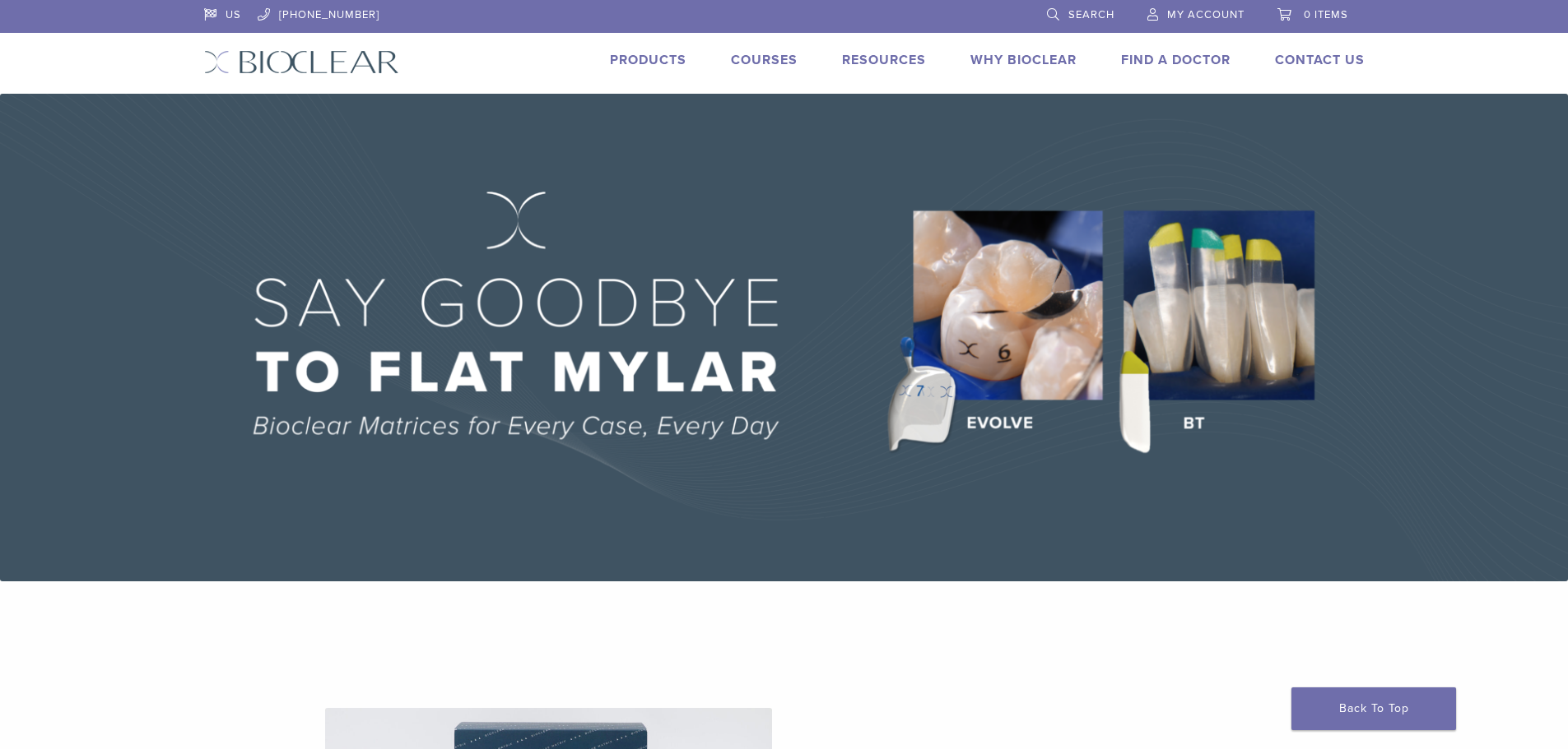
click at [657, 59] on link "Products" at bounding box center [648, 60] width 77 height 16
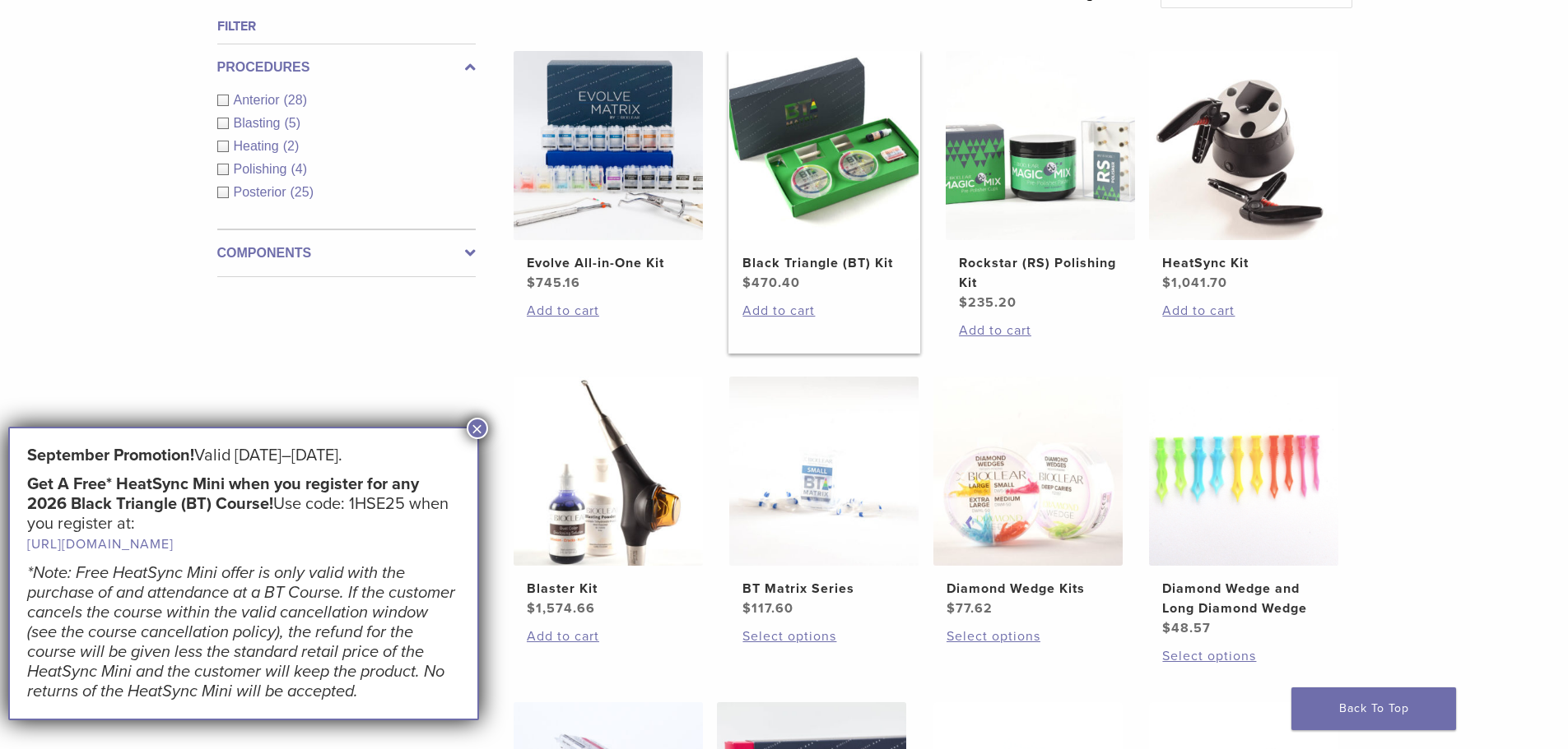
scroll to position [740, 0]
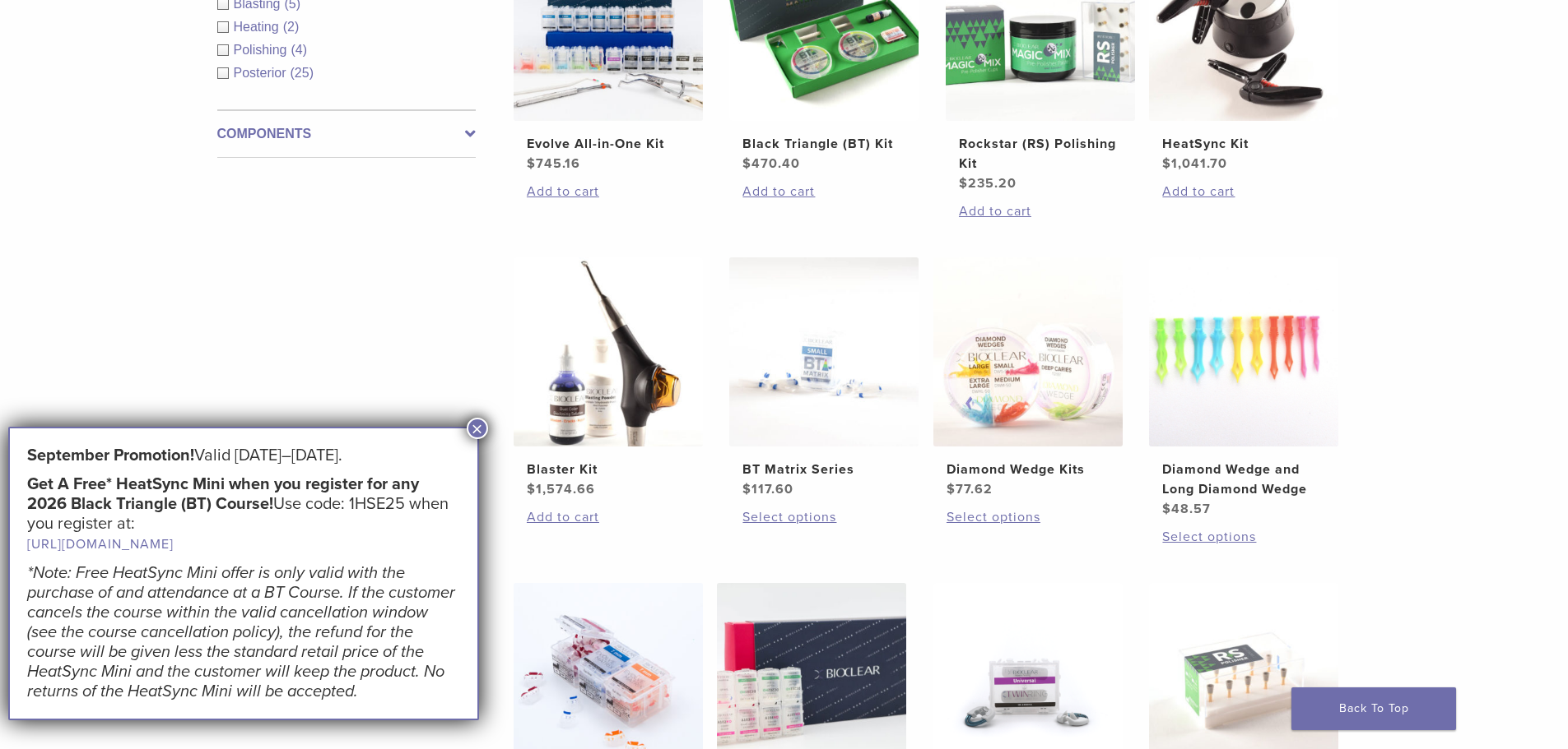
click at [486, 425] on button "×" at bounding box center [477, 428] width 21 height 21
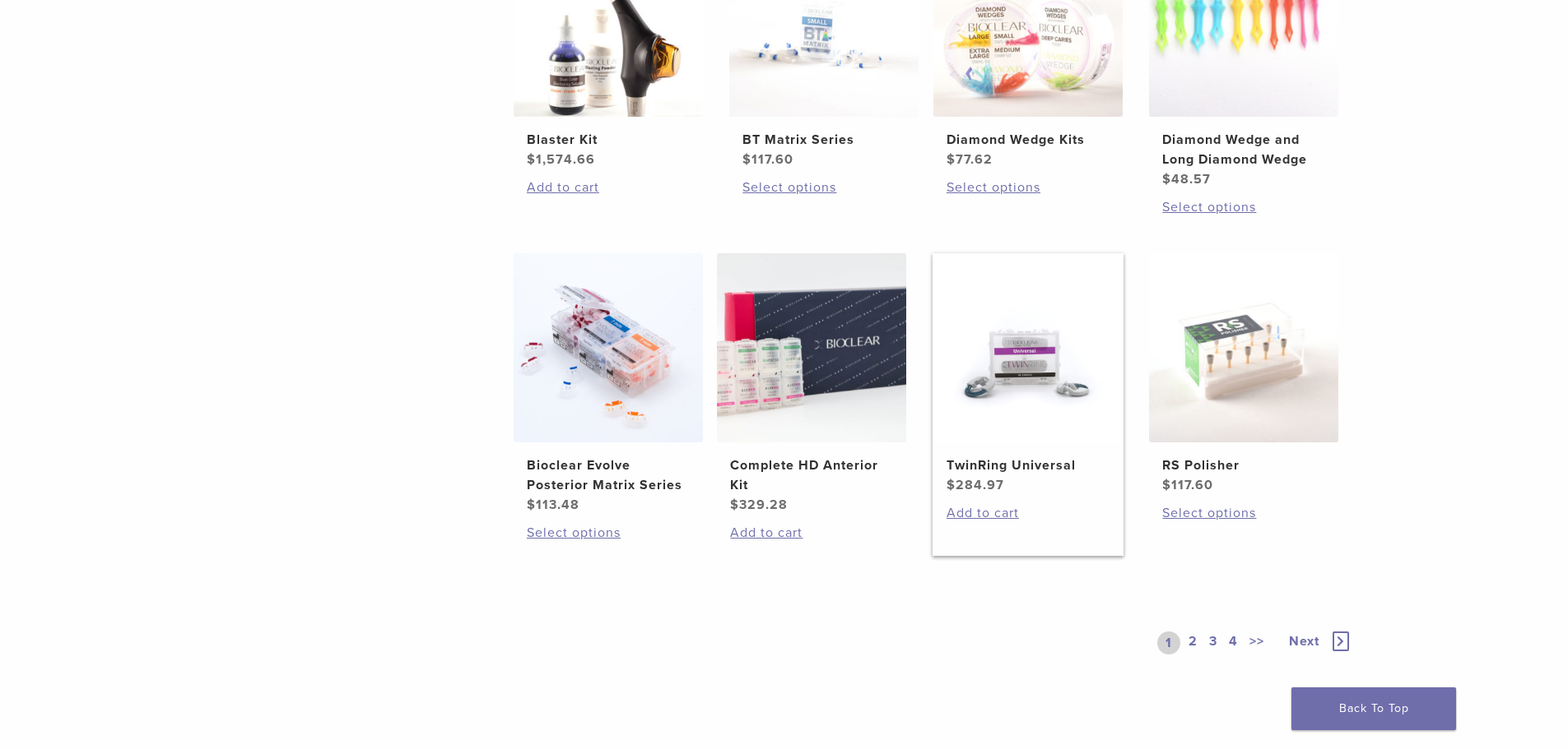
scroll to position [1069, 0]
click at [1196, 650] on link "2" at bounding box center [1193, 643] width 15 height 23
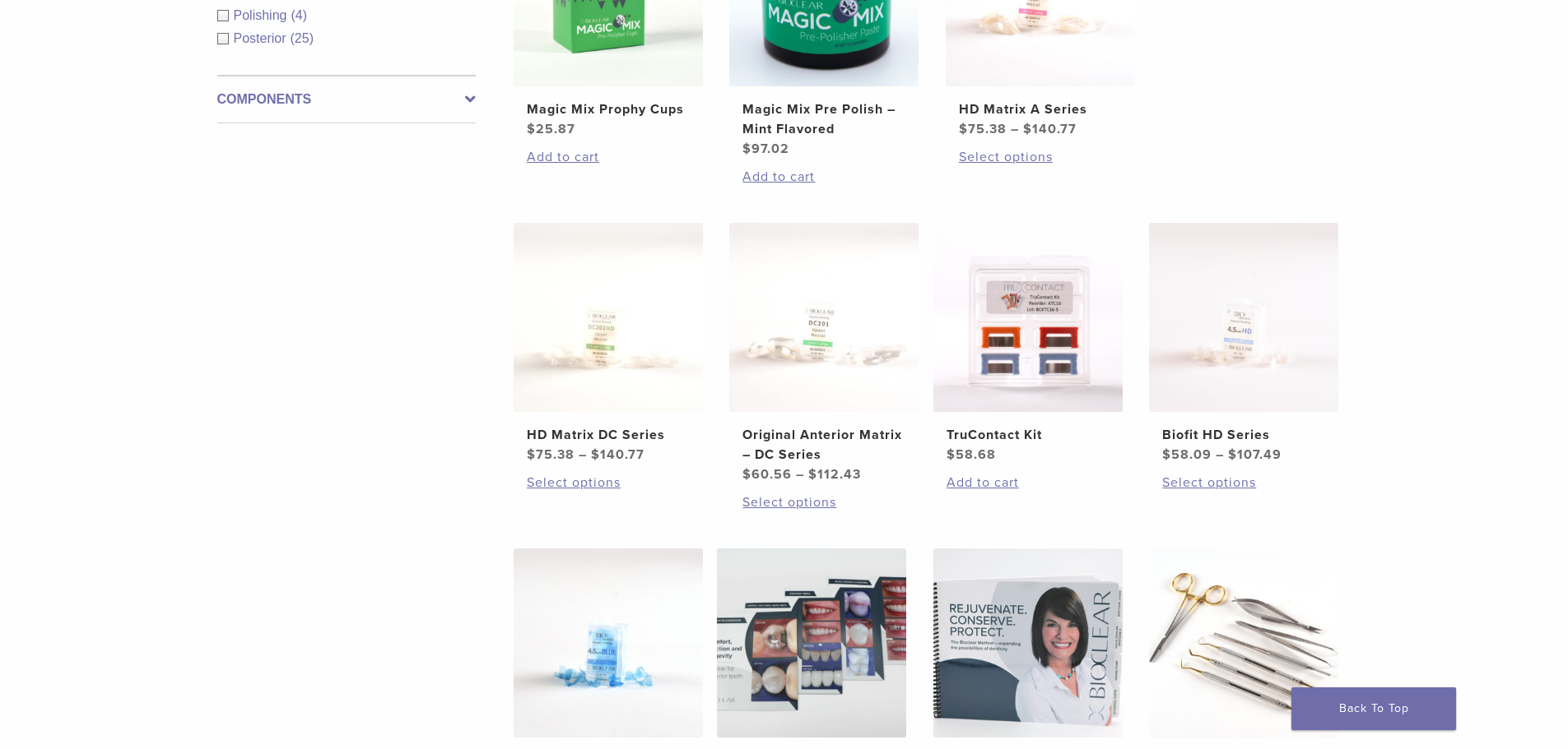
scroll to position [576, 0]
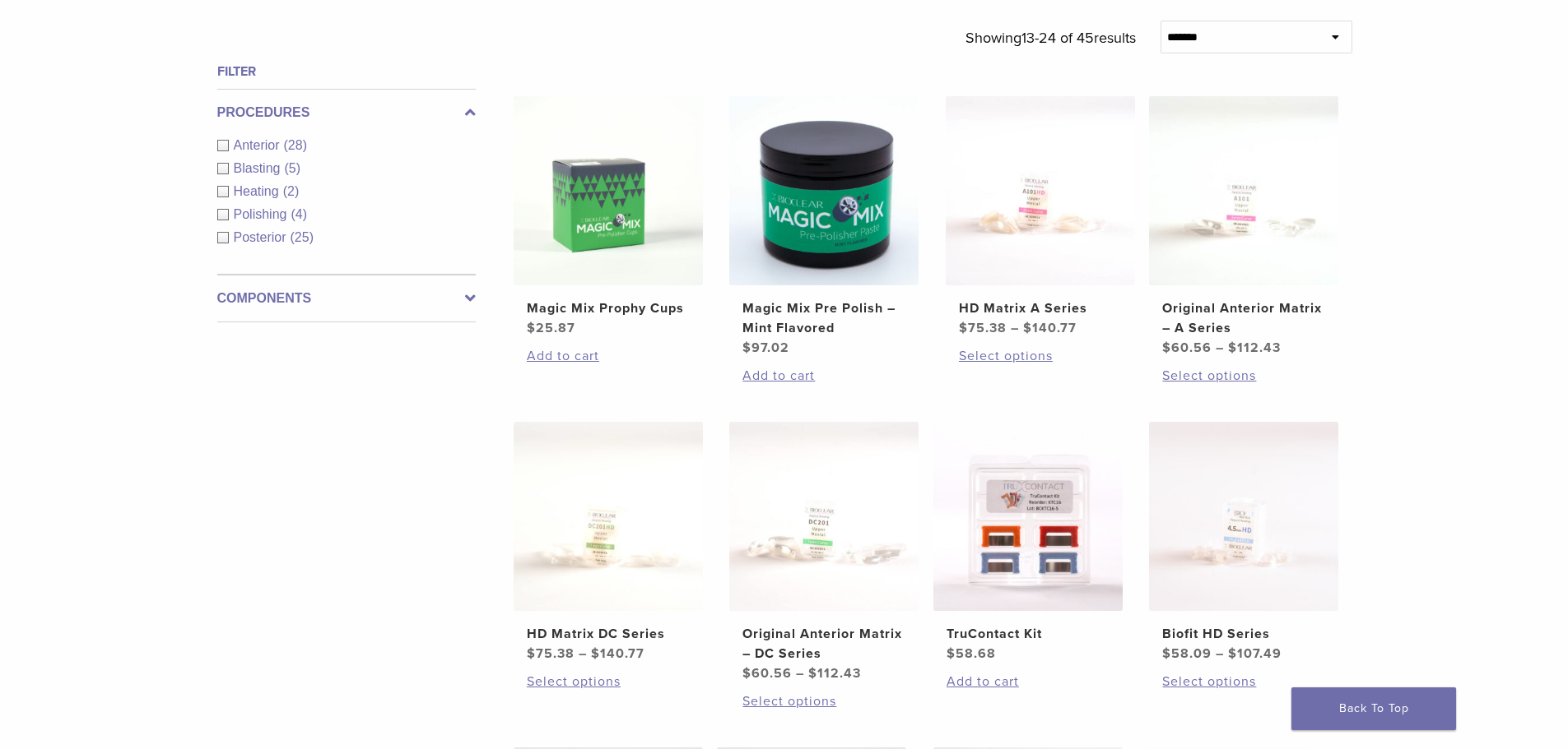
click at [227, 166] on div "Blasting (5)" at bounding box center [346, 168] width 258 height 20
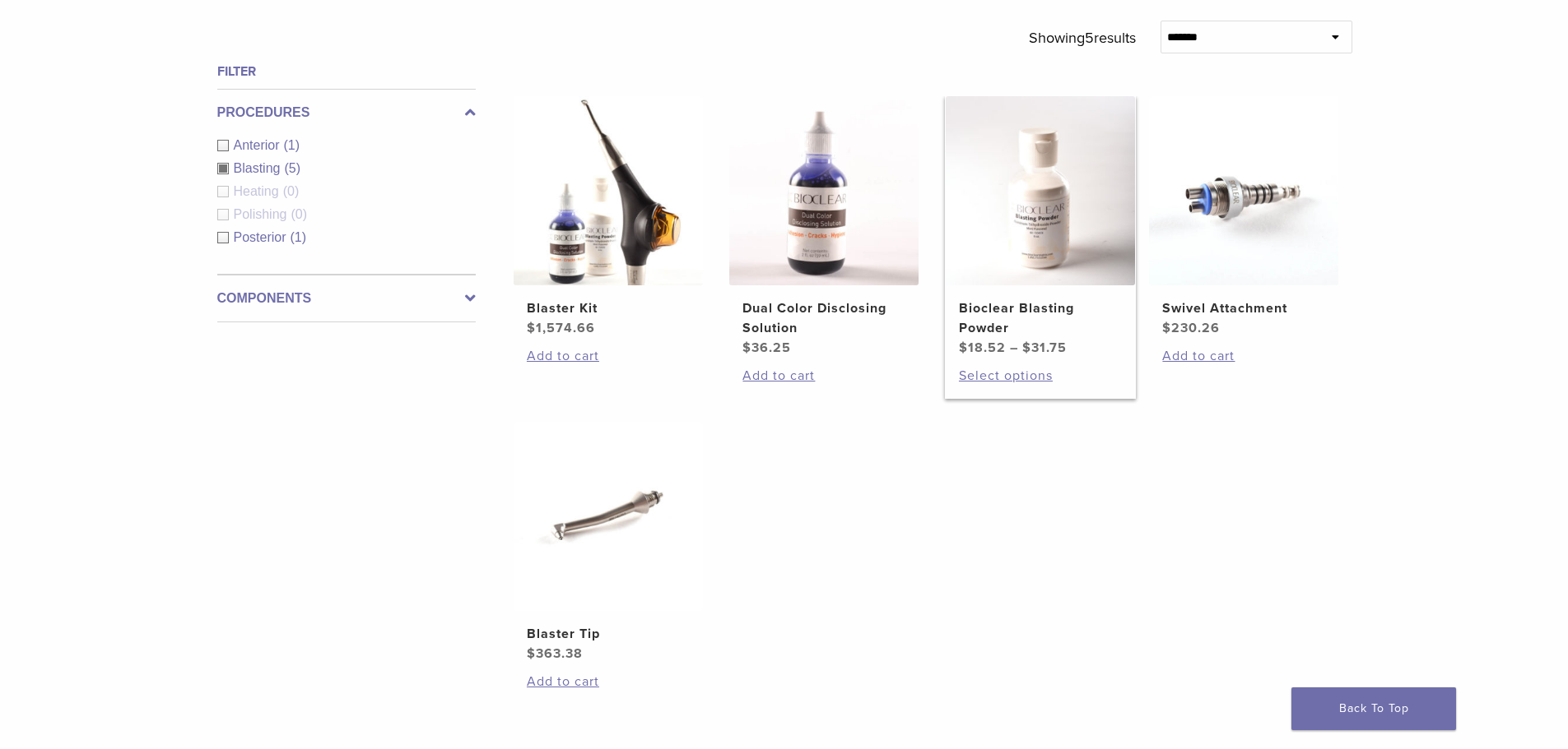
click at [1034, 319] on h2 "Bioclear Blasting Powder" at bounding box center [1040, 318] width 163 height 39
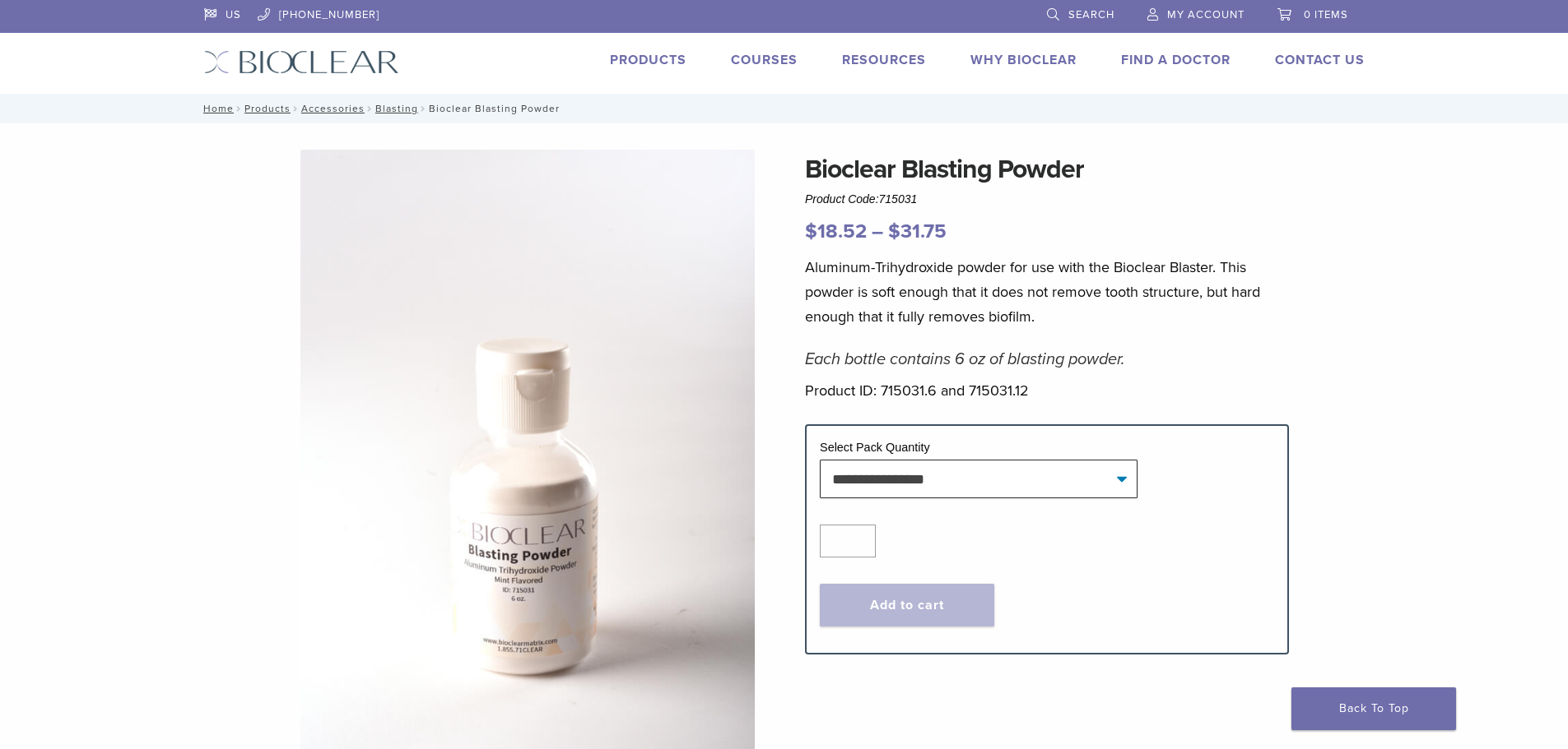
click at [1178, 20] on span "My Account" at bounding box center [1206, 14] width 78 height 13
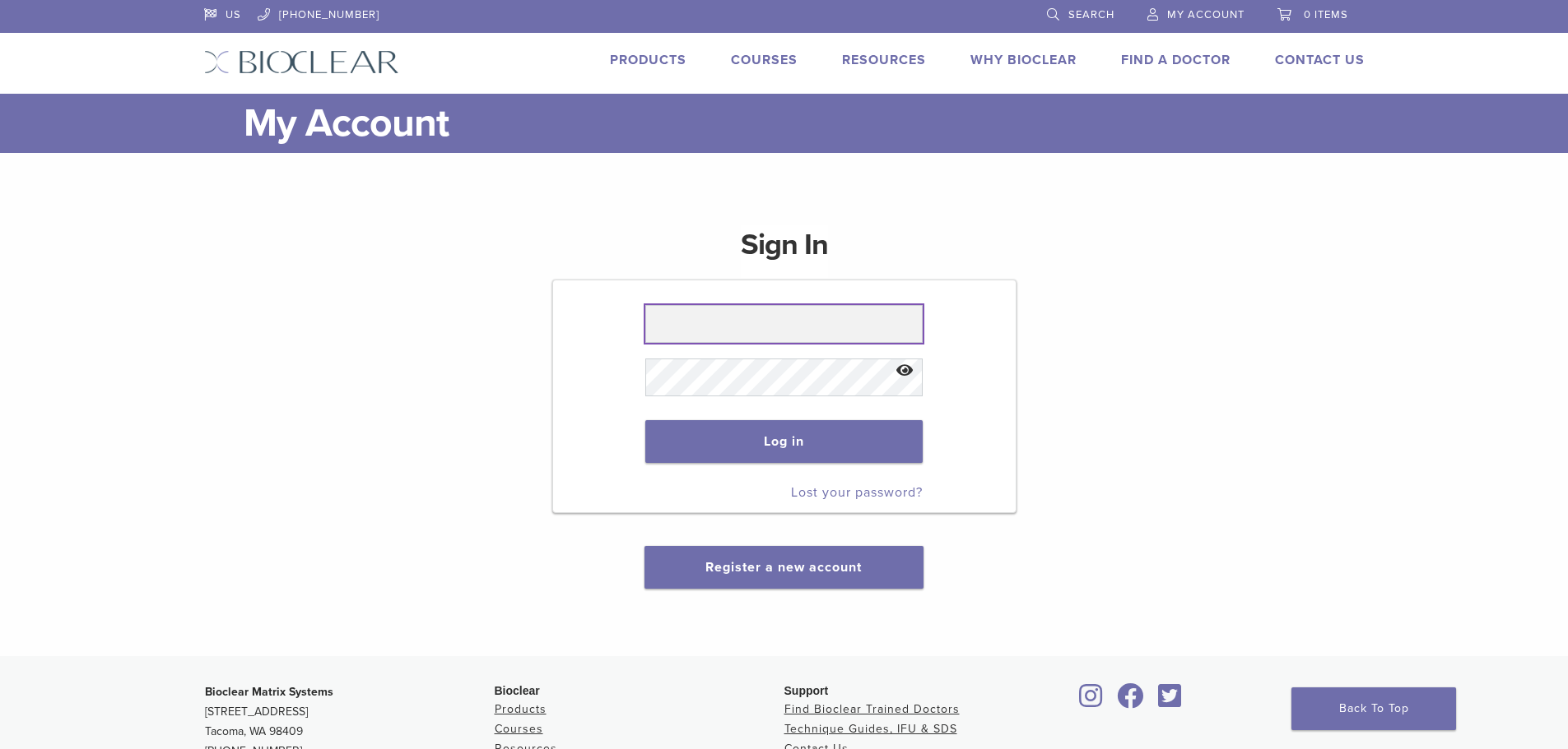
click at [721, 325] on input "text" at bounding box center [784, 324] width 277 height 37
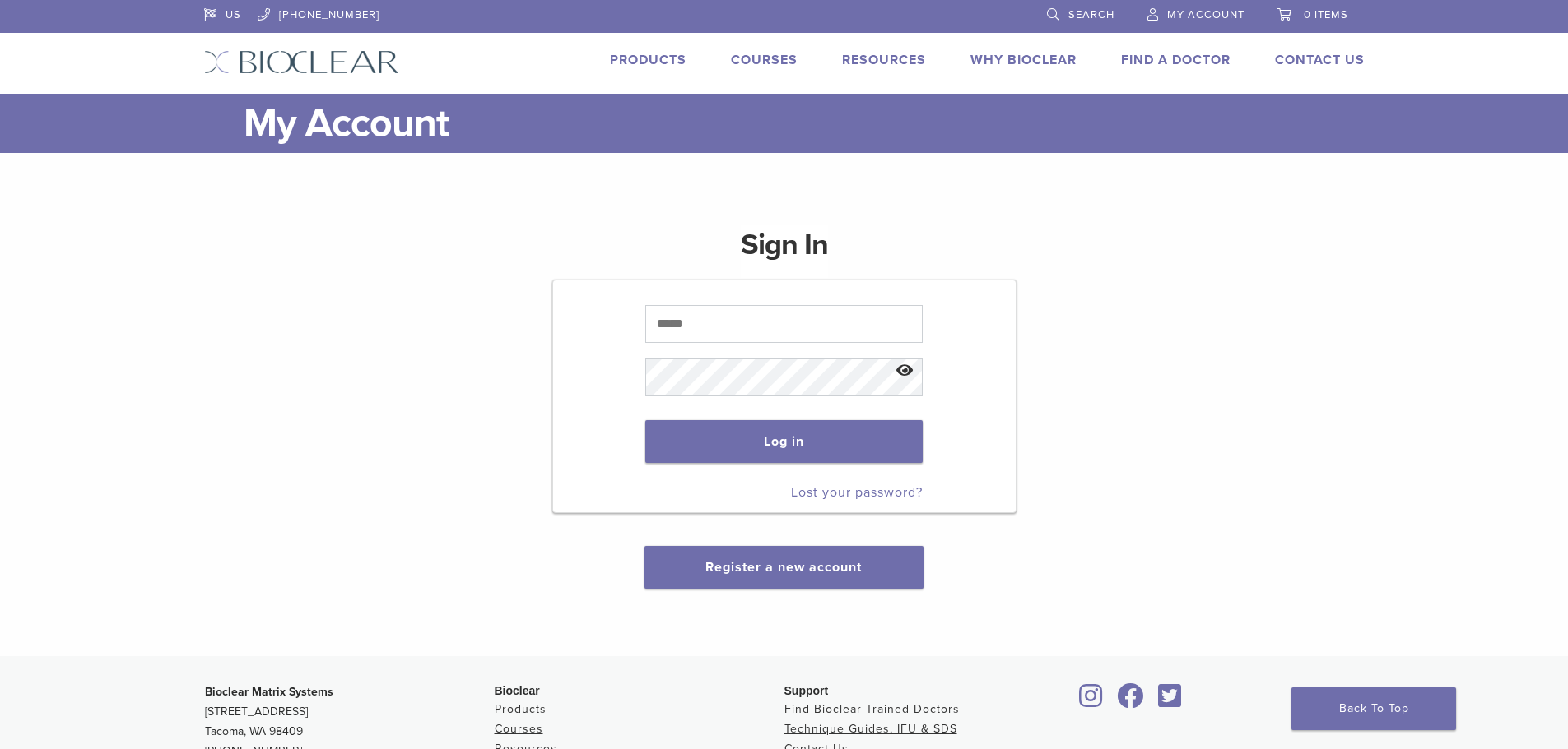
click at [1074, 286] on div "Sign In Log in Lost your password? Register a new account" at bounding box center [784, 397] width 1160 height 383
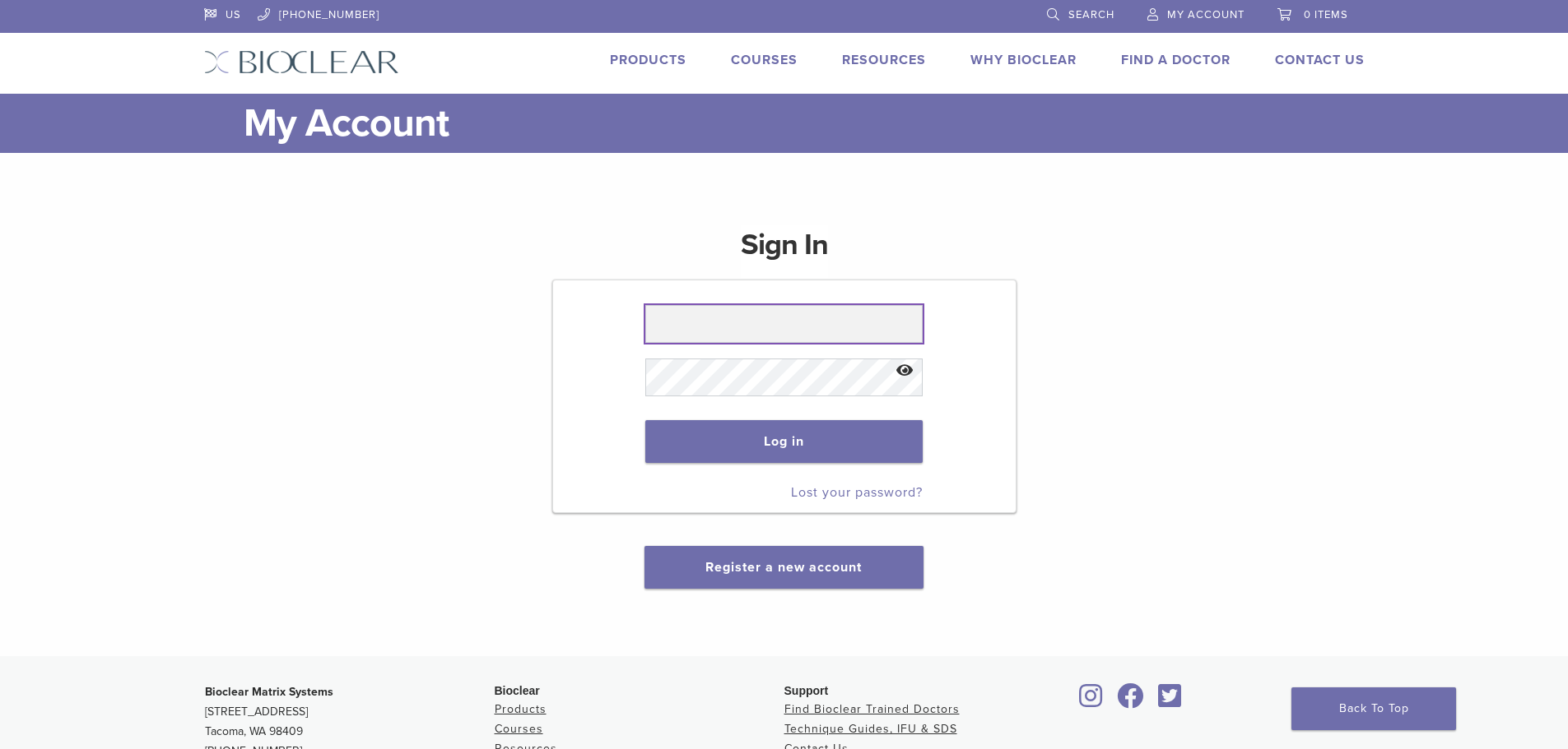
click at [783, 325] on input "text" at bounding box center [784, 324] width 277 height 37
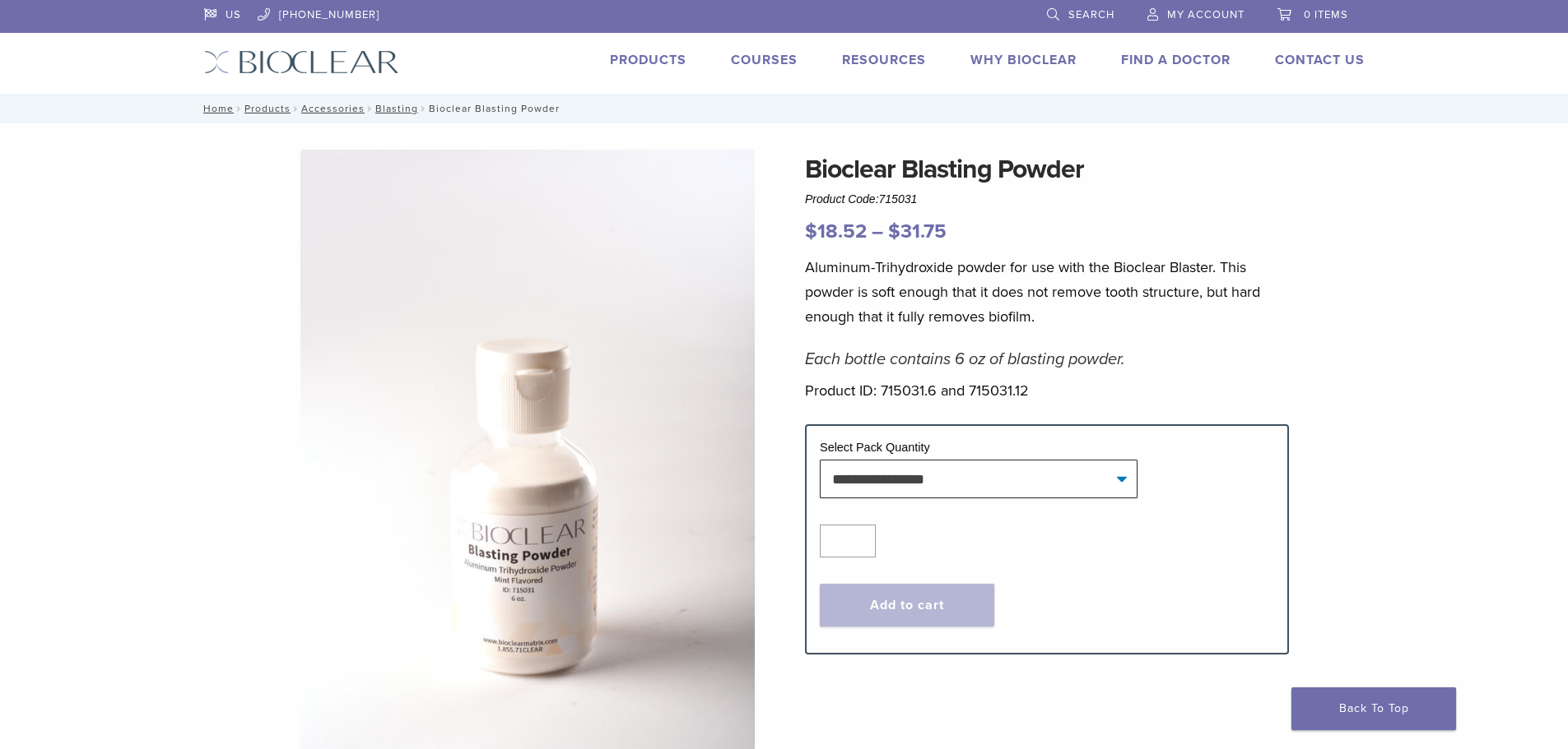
click at [1199, 8] on link "My Account" at bounding box center [1196, 12] width 97 height 25
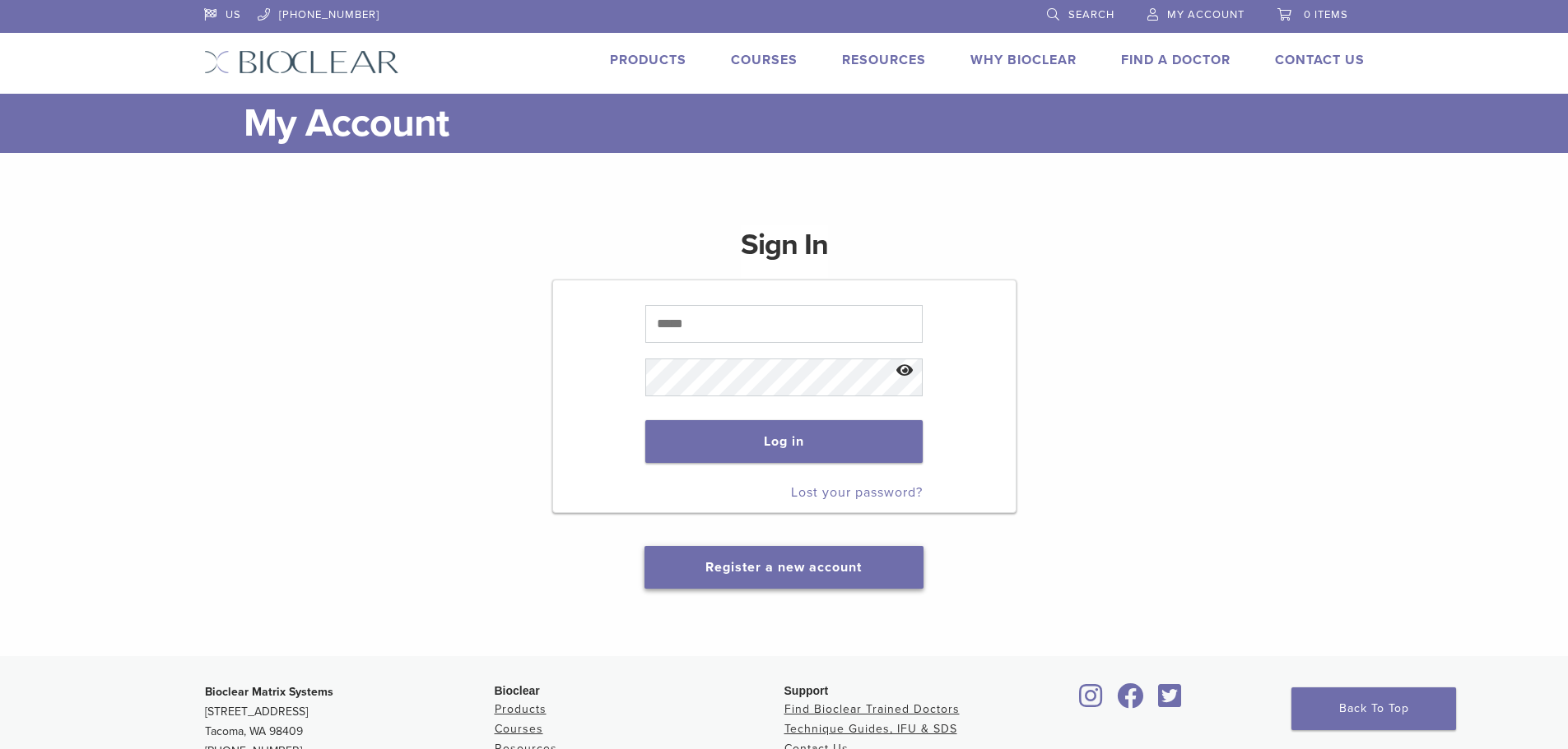
click at [778, 570] on link "Register a new account" at bounding box center [783, 567] width 156 height 16
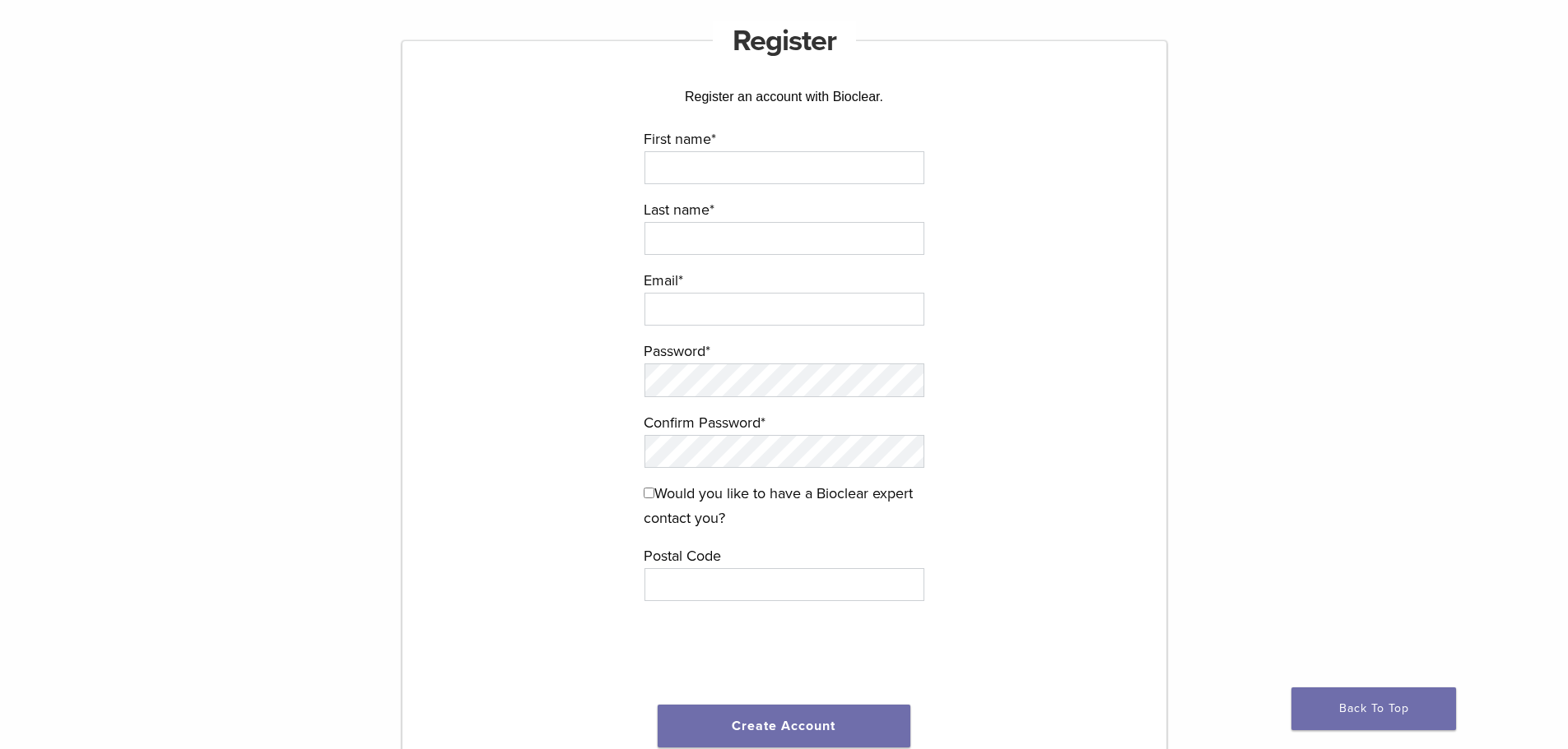
scroll to position [164, 0]
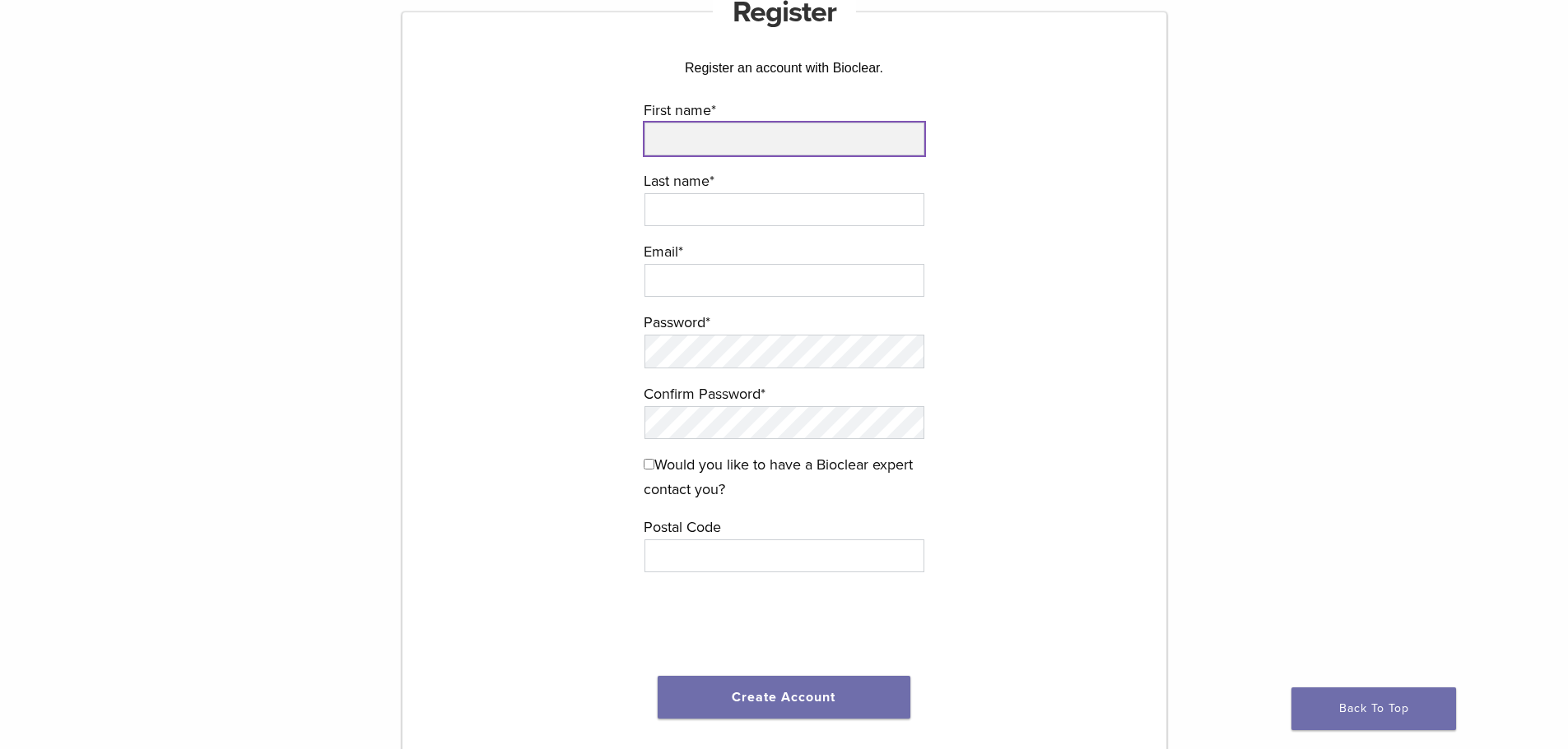
click at [735, 137] on input "First name *" at bounding box center [784, 139] width 280 height 33
type input "******"
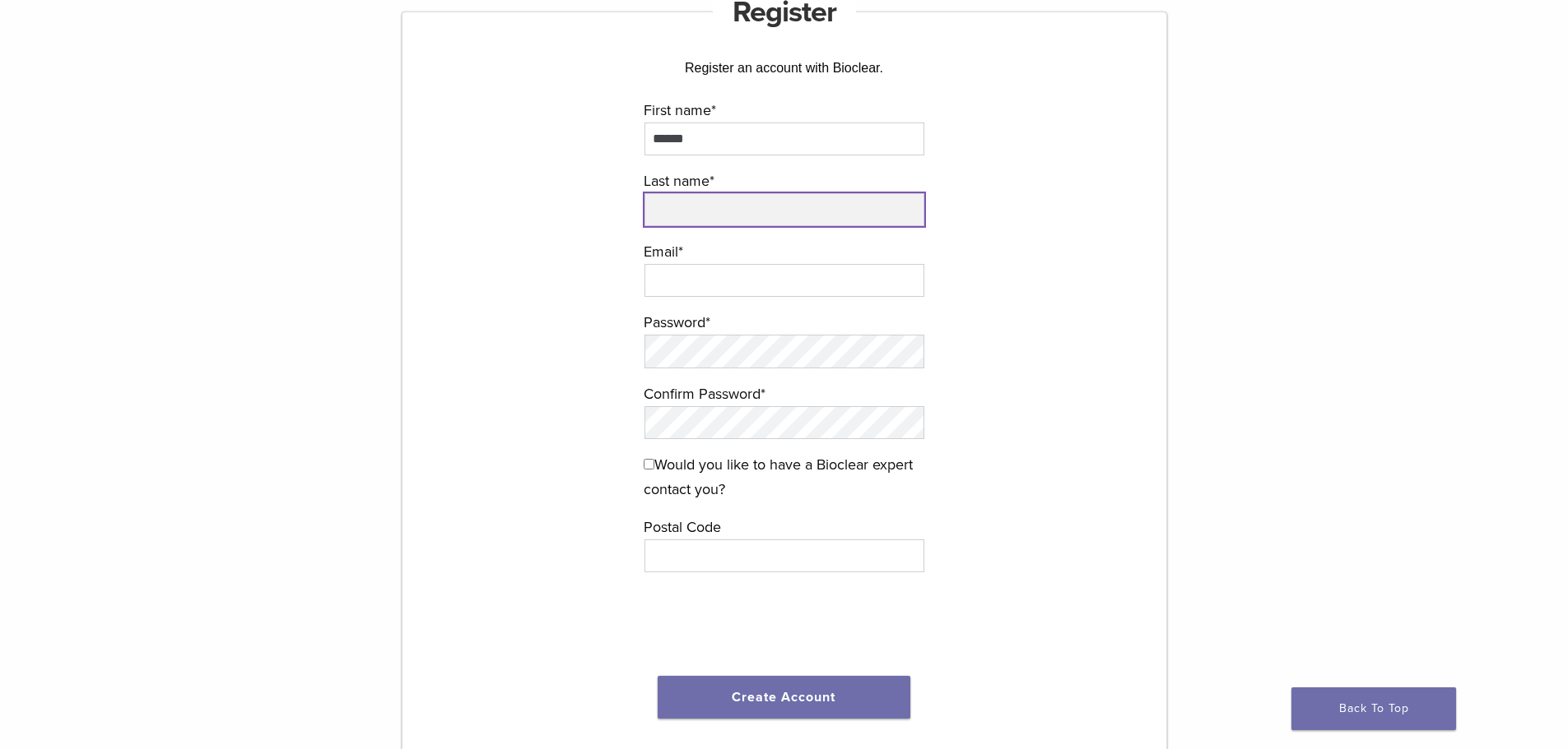
click at [726, 210] on input "Last name *" at bounding box center [784, 210] width 280 height 33
type input "****"
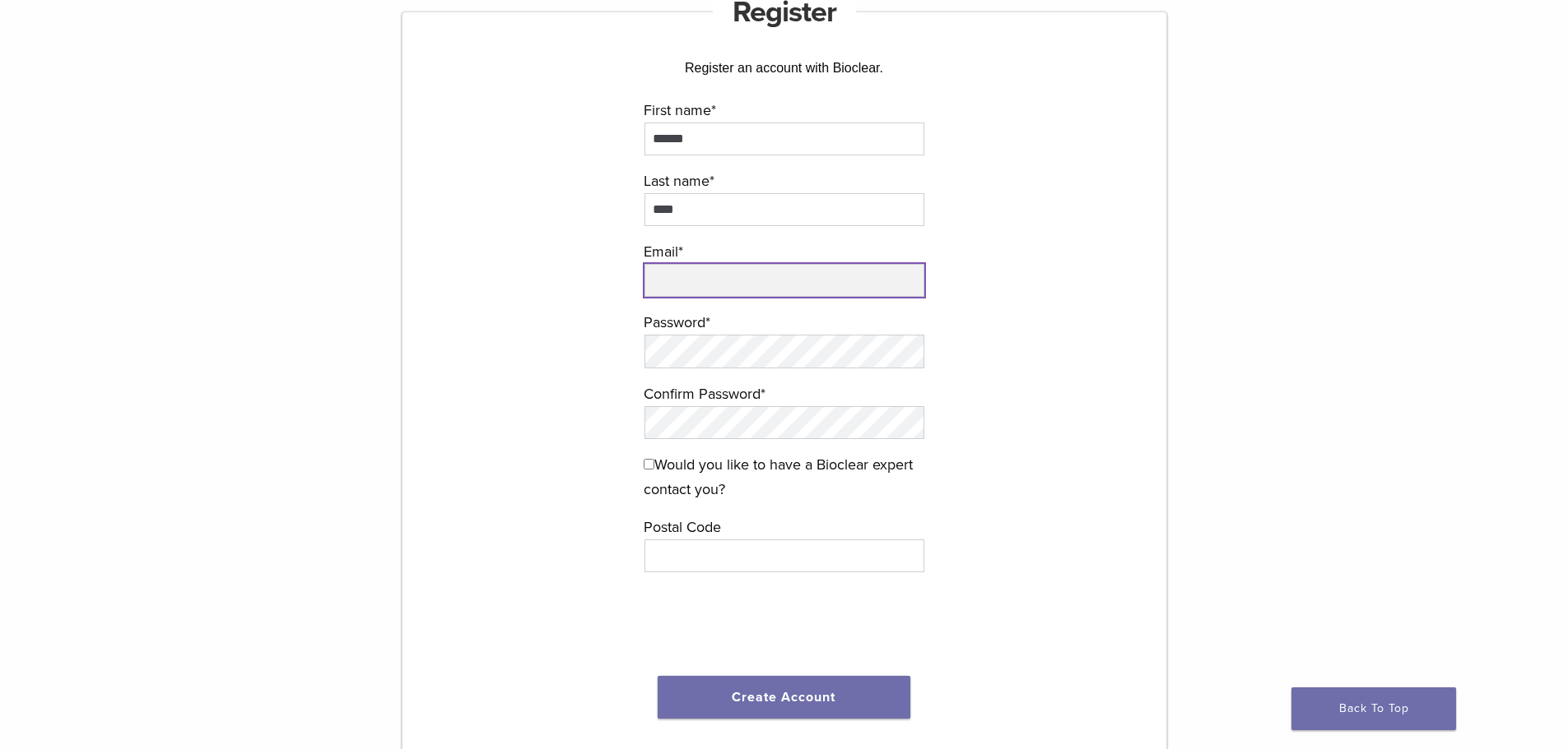
click at [720, 270] on input "email" at bounding box center [784, 280] width 280 height 33
type input "**********"
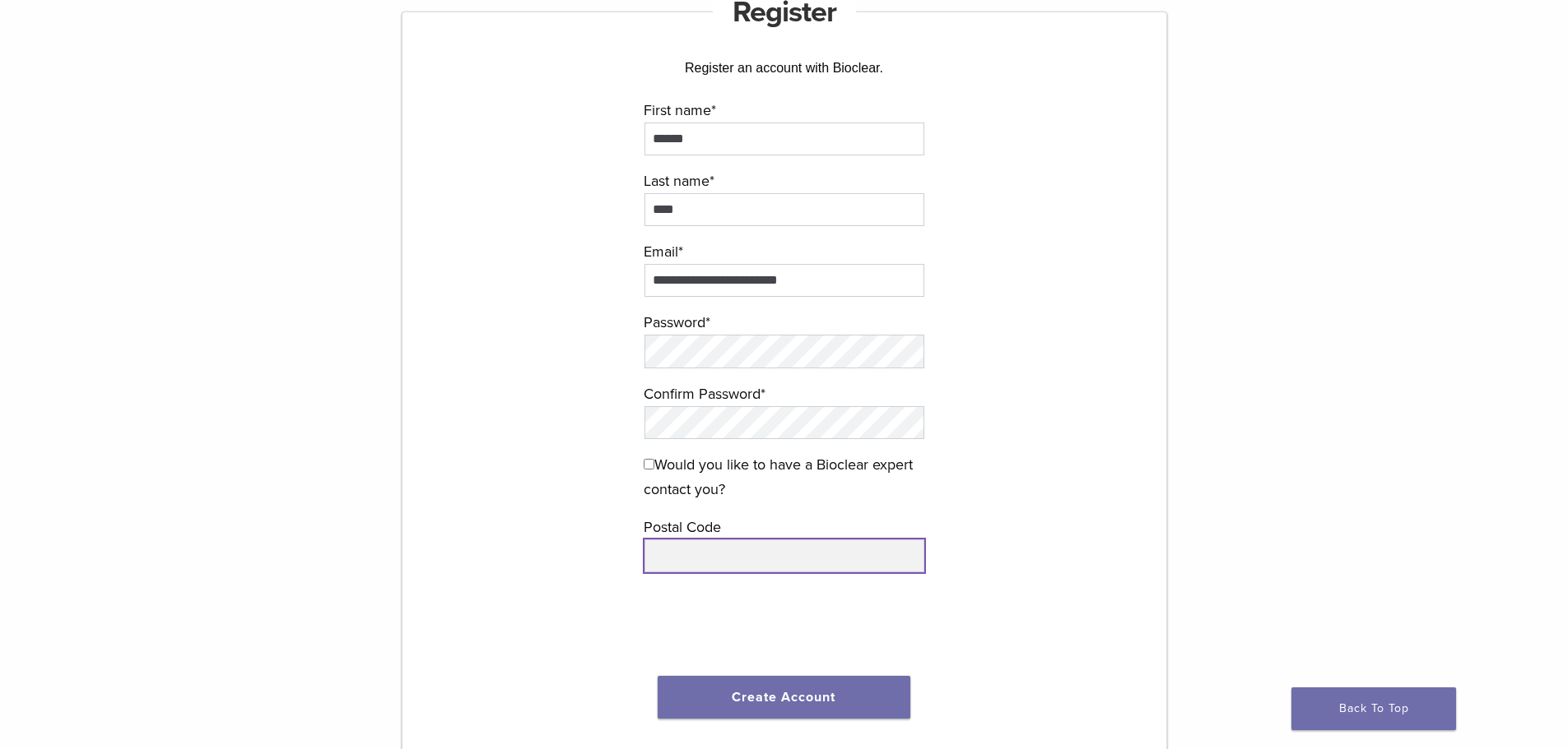
type input "*****"
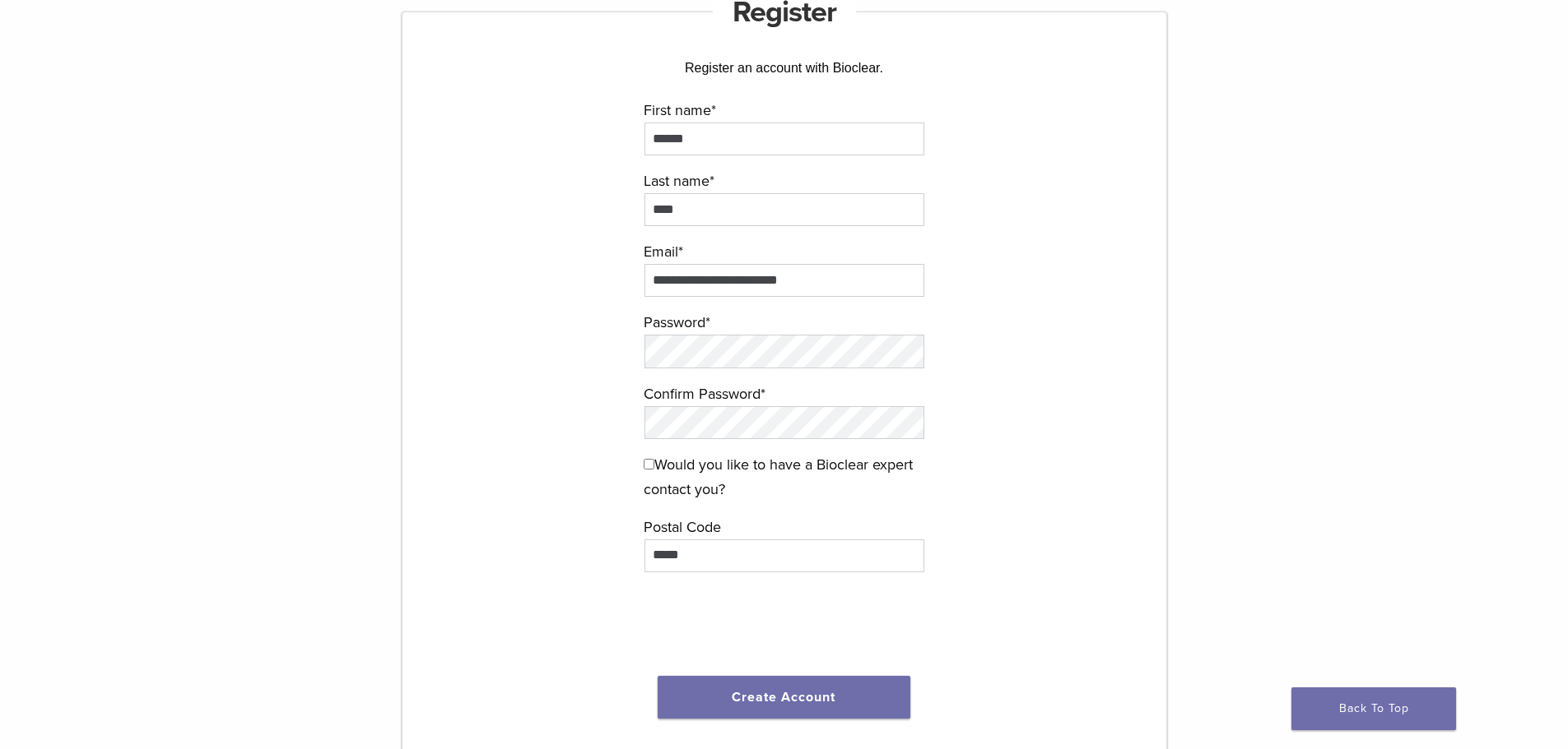
click at [766, 400] on span "*" at bounding box center [763, 394] width 5 height 18
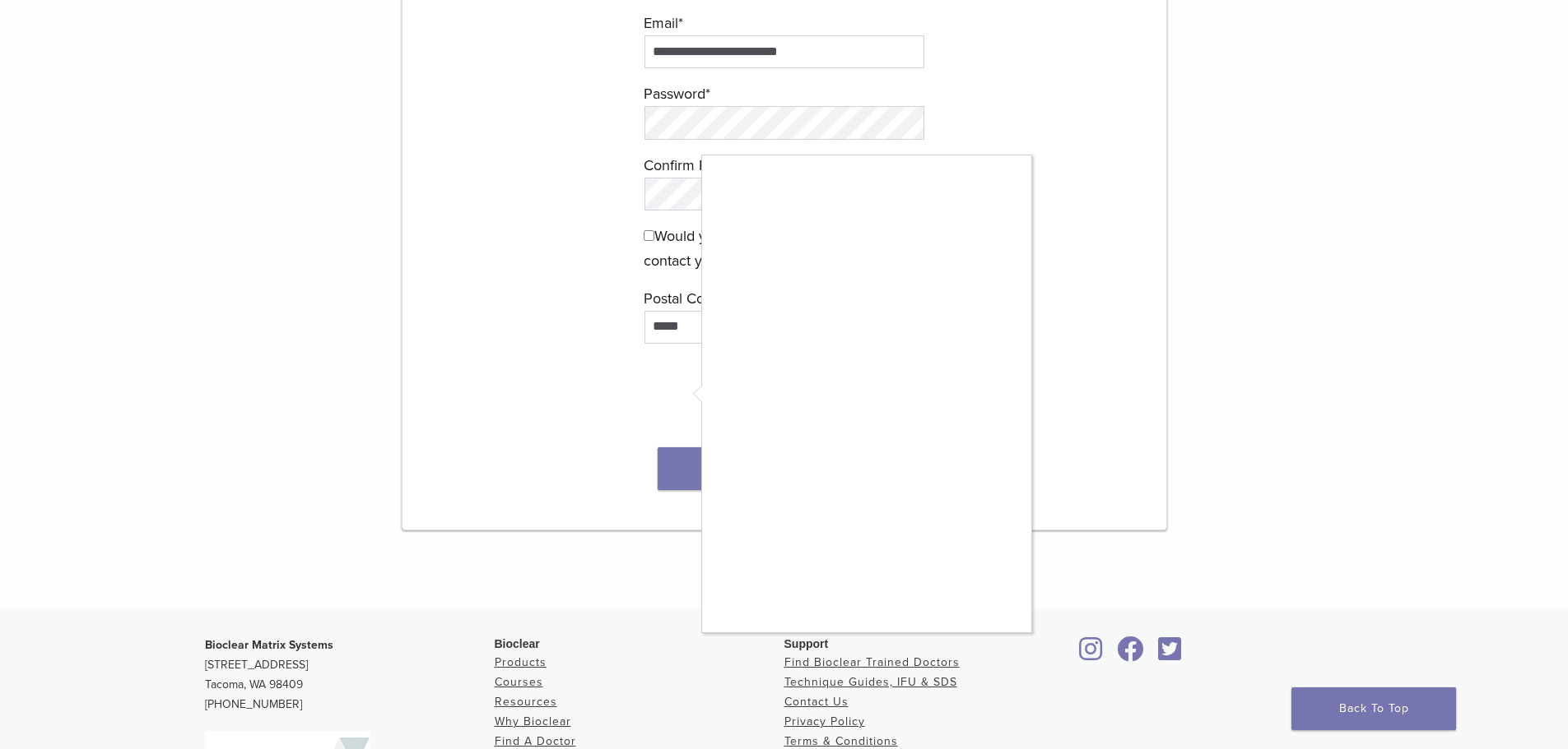
scroll to position [412, 0]
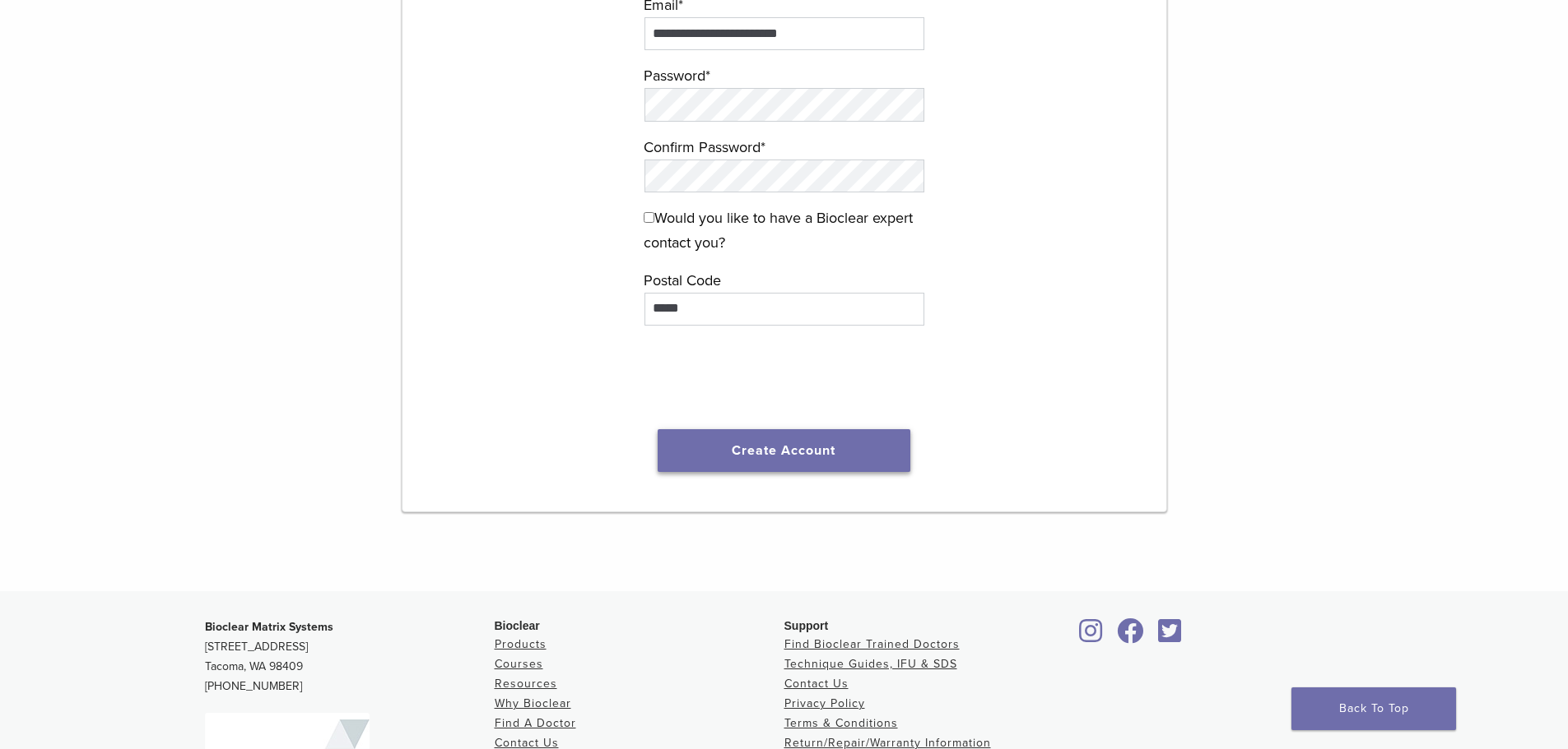
click at [790, 436] on button "Create Account" at bounding box center [784, 451] width 253 height 43
click at [791, 443] on button "Create Account" at bounding box center [784, 451] width 253 height 43
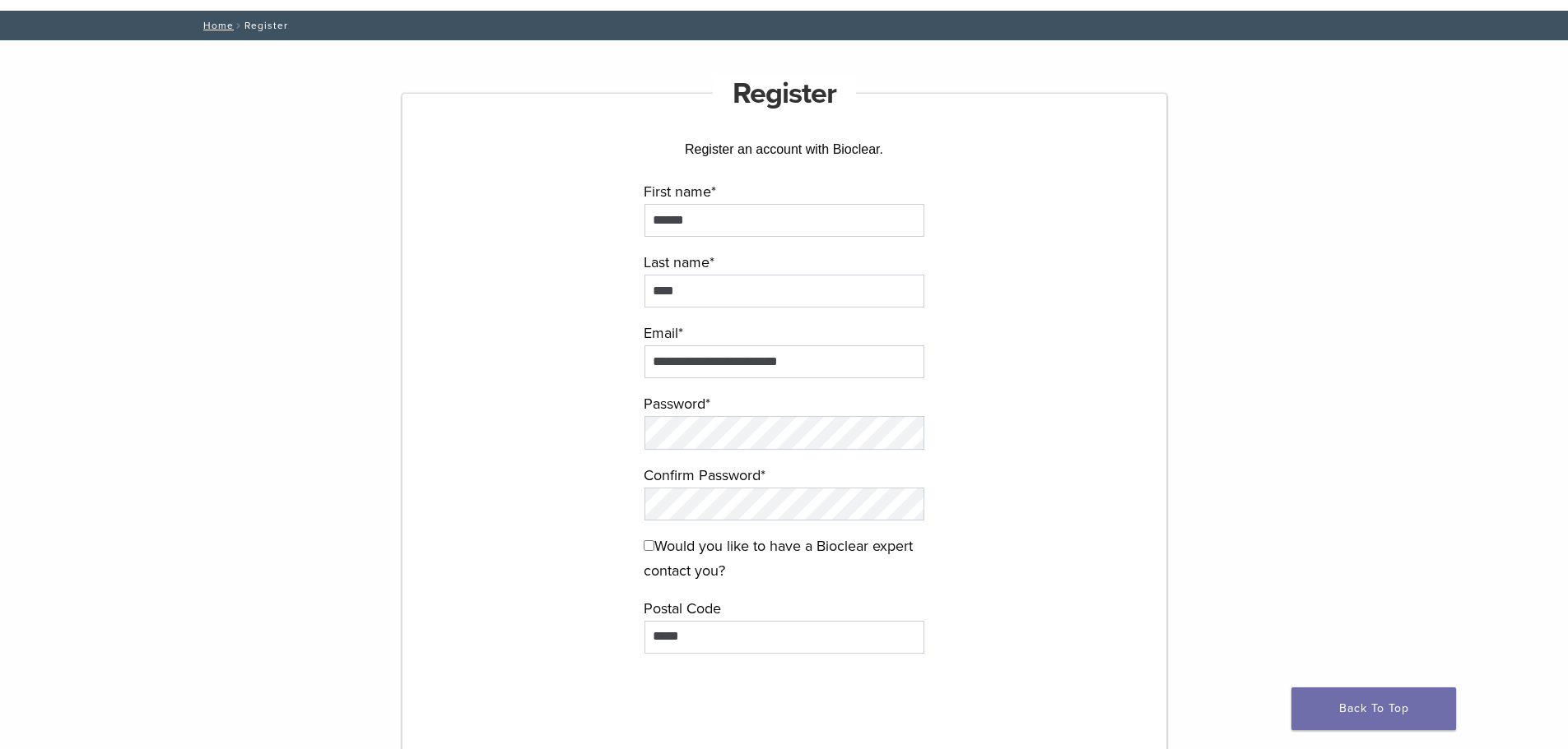
scroll to position [83, 0]
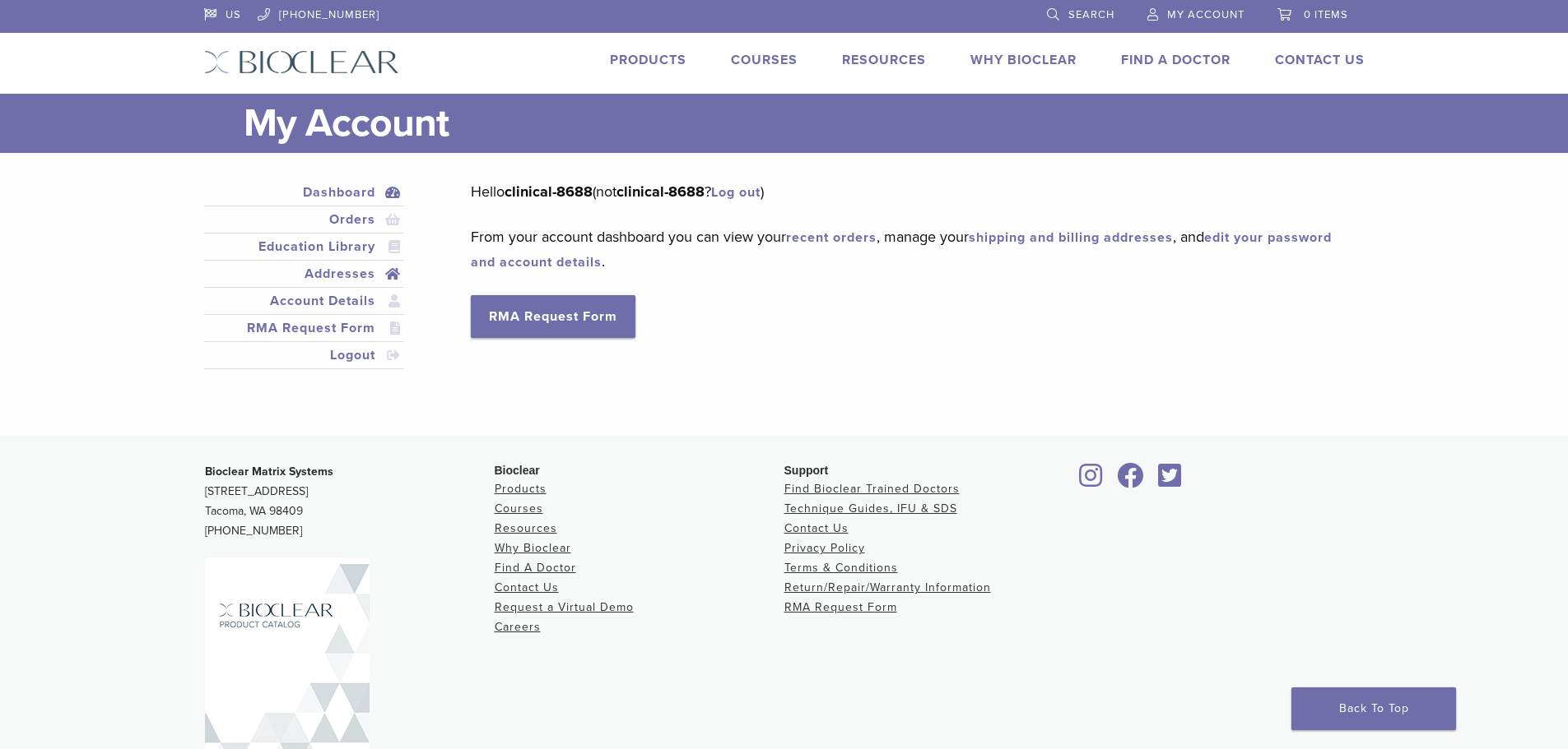
click at [358, 275] on link "Addresses" at bounding box center [304, 274] width 194 height 20
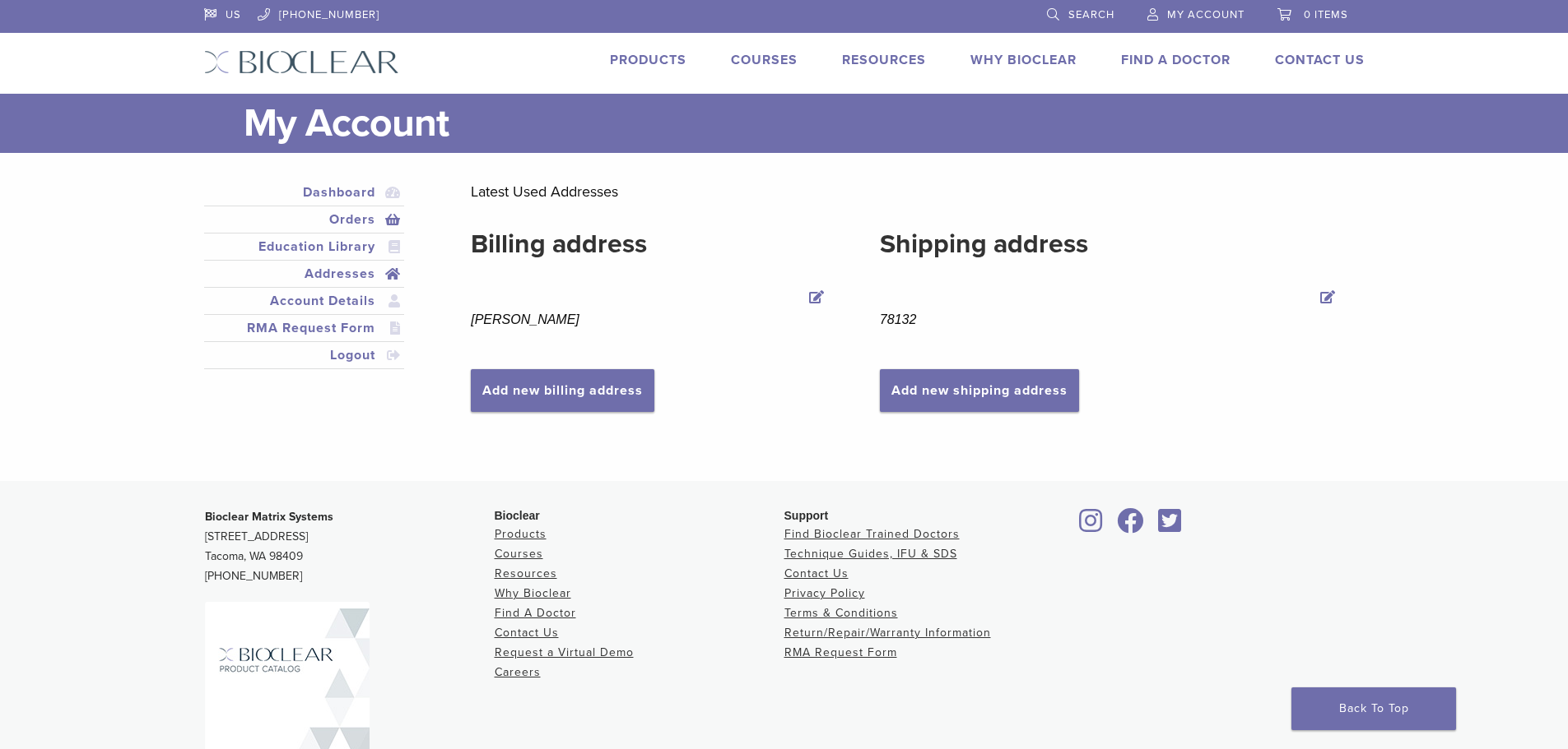
click at [386, 227] on link "Orders" at bounding box center [304, 219] width 194 height 20
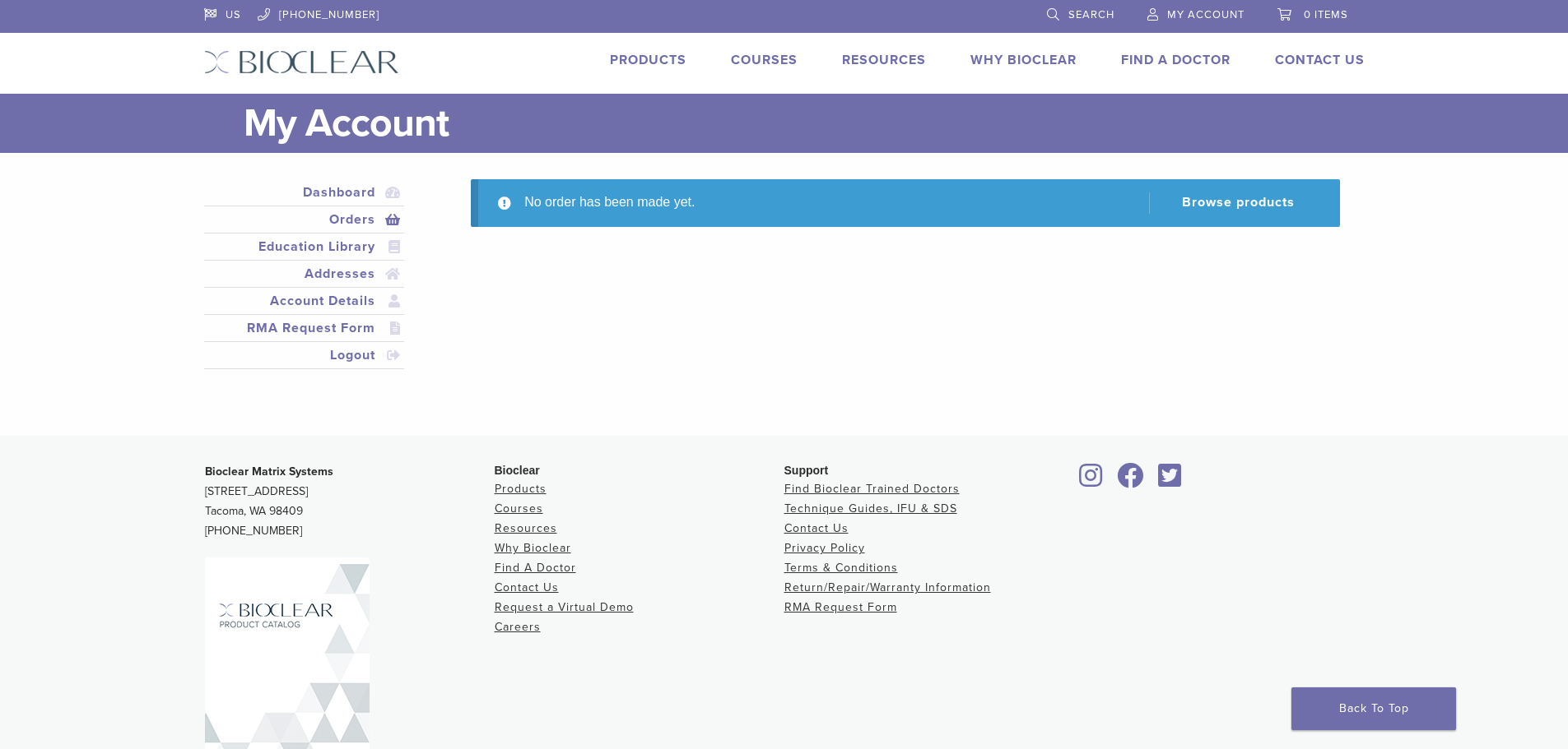
click at [609, 75] on div "US [PHONE_NUMBER] Search My Account 0 items Cart No products in the cart. Back …" at bounding box center [784, 47] width 1185 height 94
click at [620, 65] on link "Products" at bounding box center [648, 60] width 77 height 16
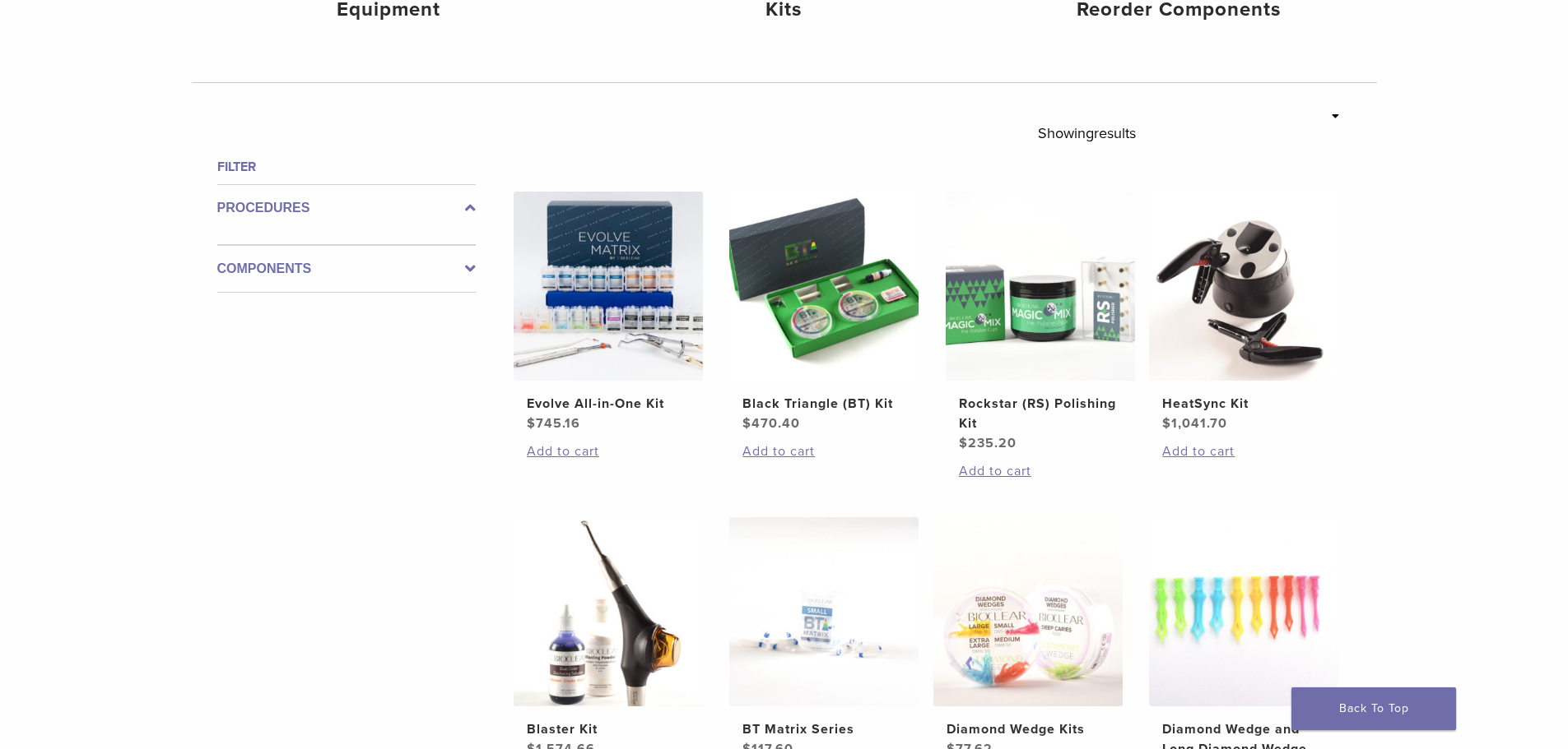
scroll to position [493, 0]
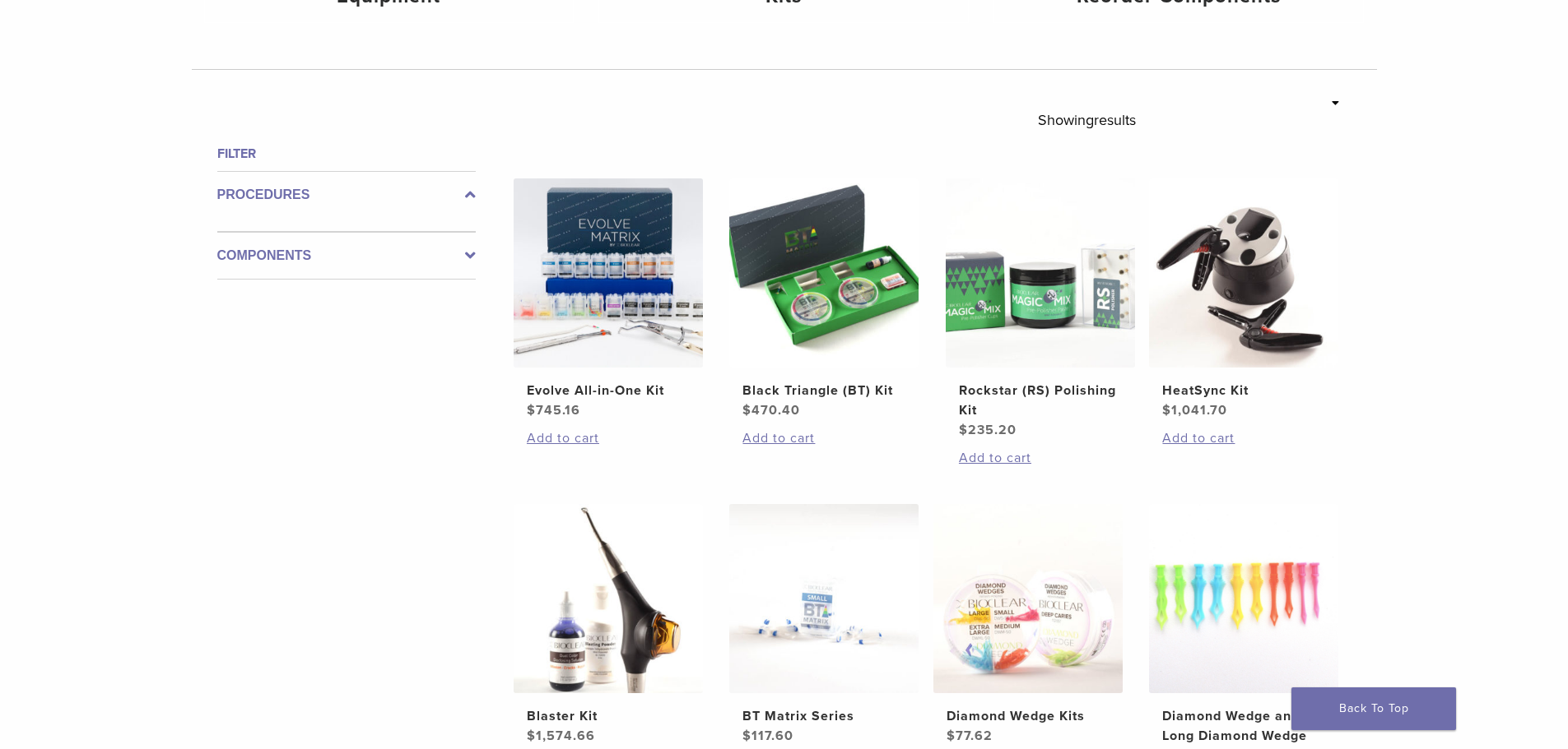
click at [269, 156] on h4 "Filter" at bounding box center [346, 153] width 258 height 20
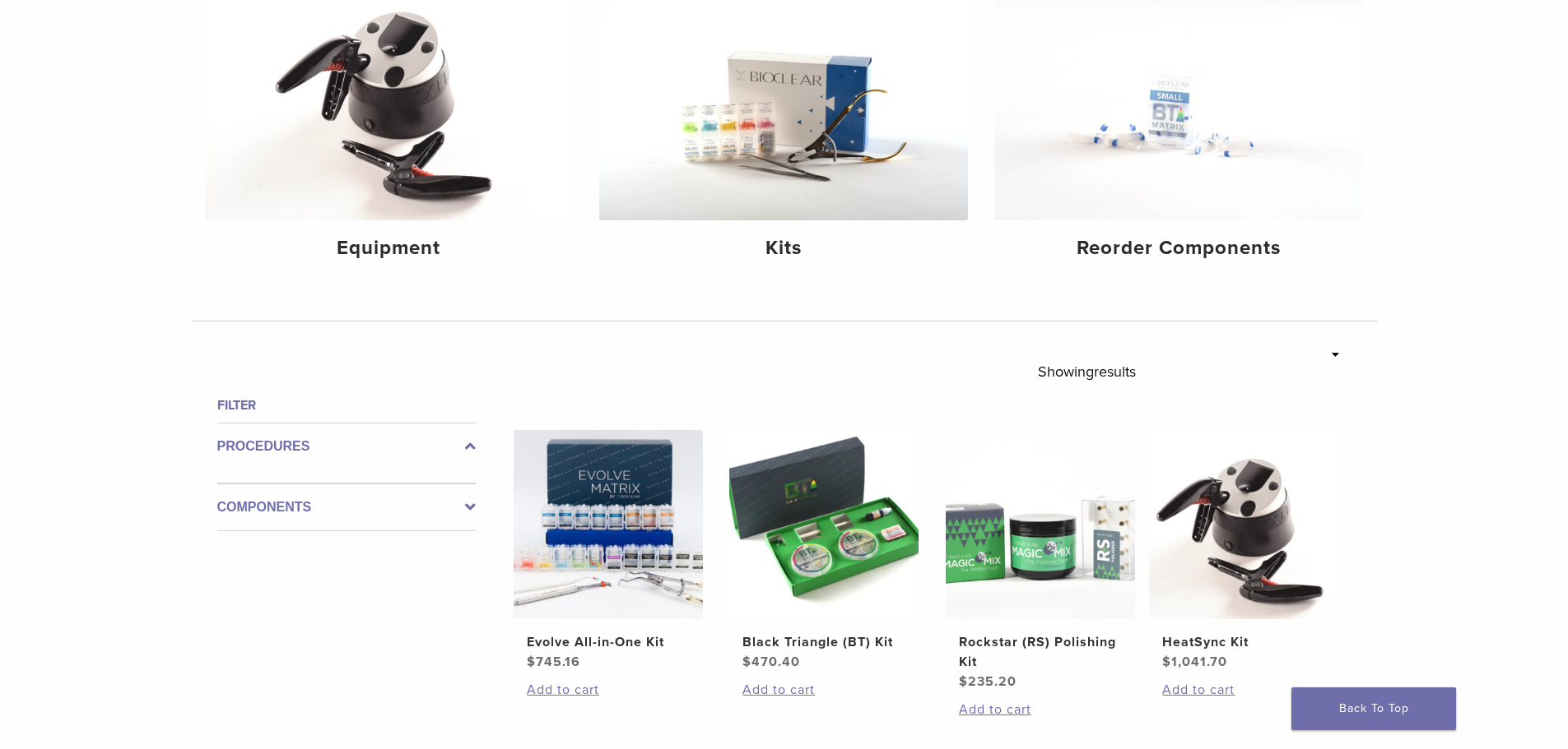
scroll to position [247, 0]
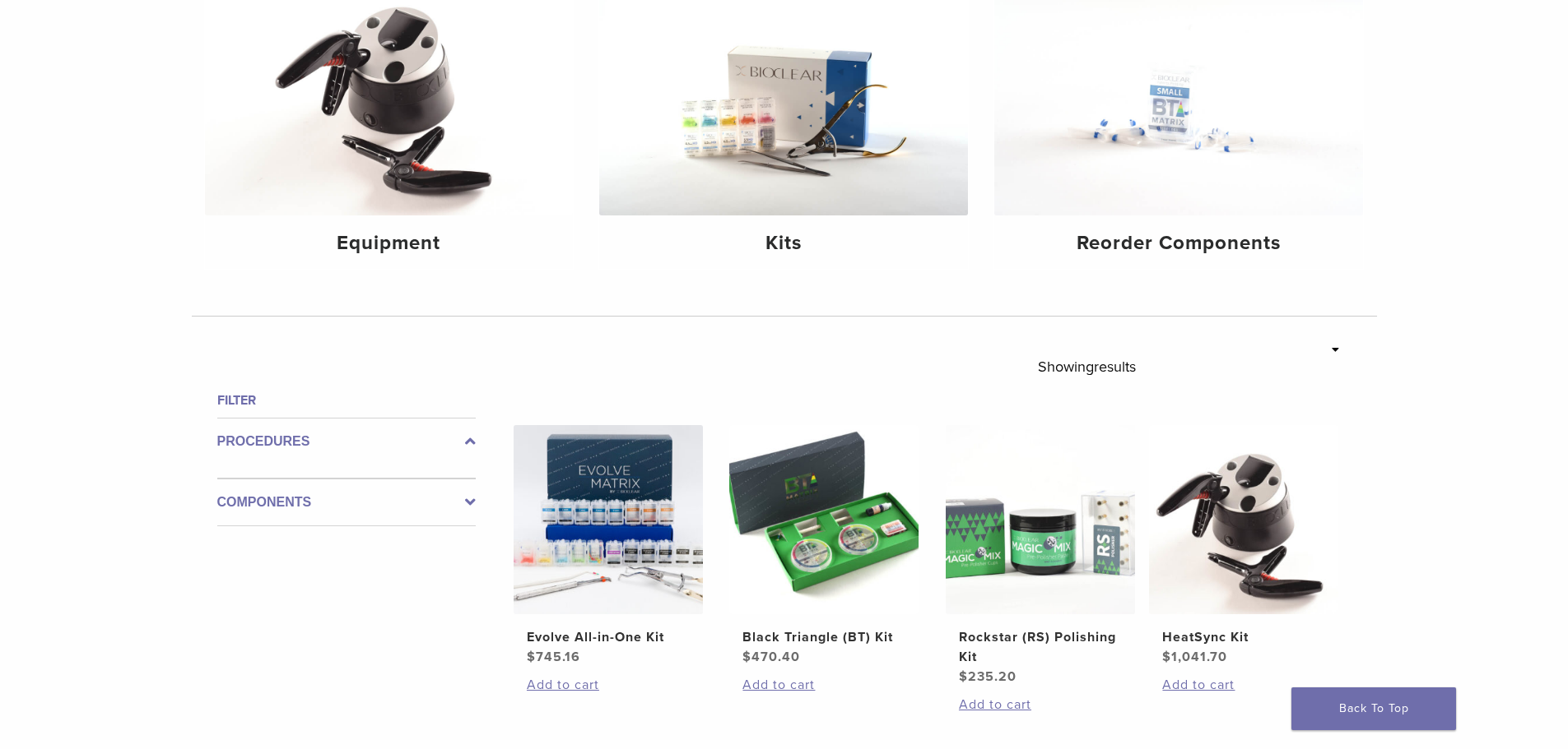
click at [464, 445] on label "Procedures" at bounding box center [346, 441] width 258 height 20
click at [462, 494] on label "Components" at bounding box center [346, 489] width 258 height 20
click at [464, 495] on label "Components" at bounding box center [346, 489] width 258 height 20
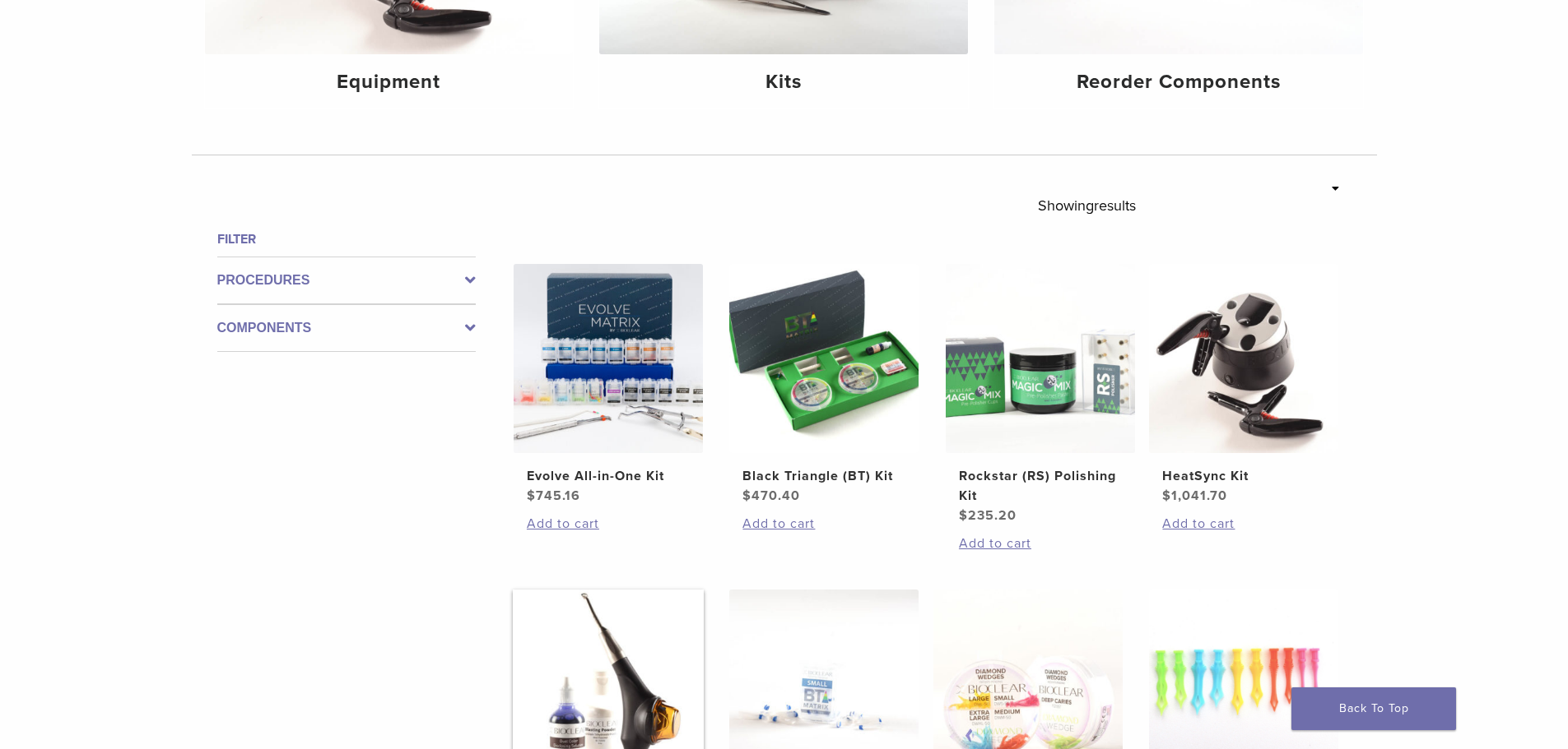
scroll to position [658, 0]
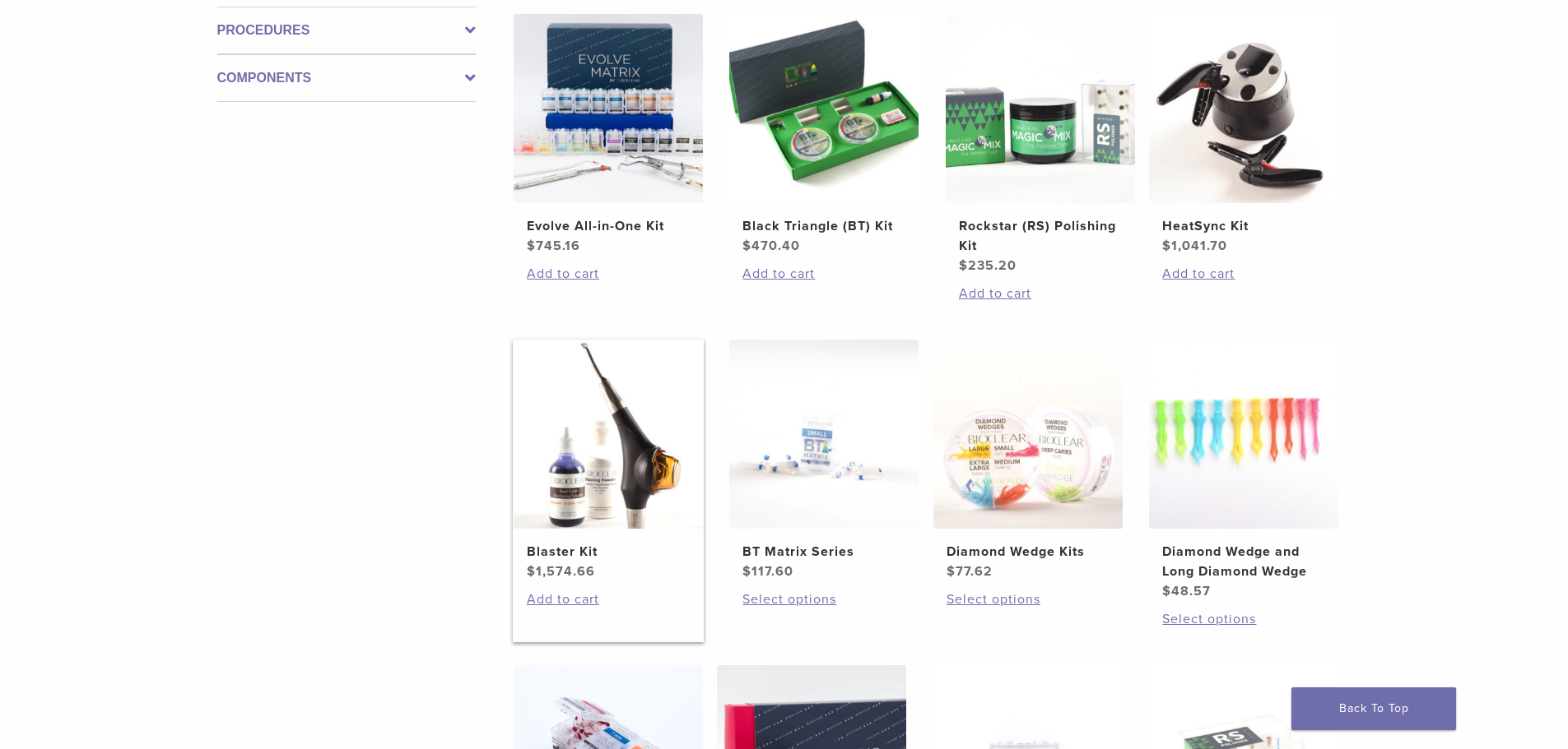
click at [645, 469] on img at bounding box center [608, 435] width 189 height 189
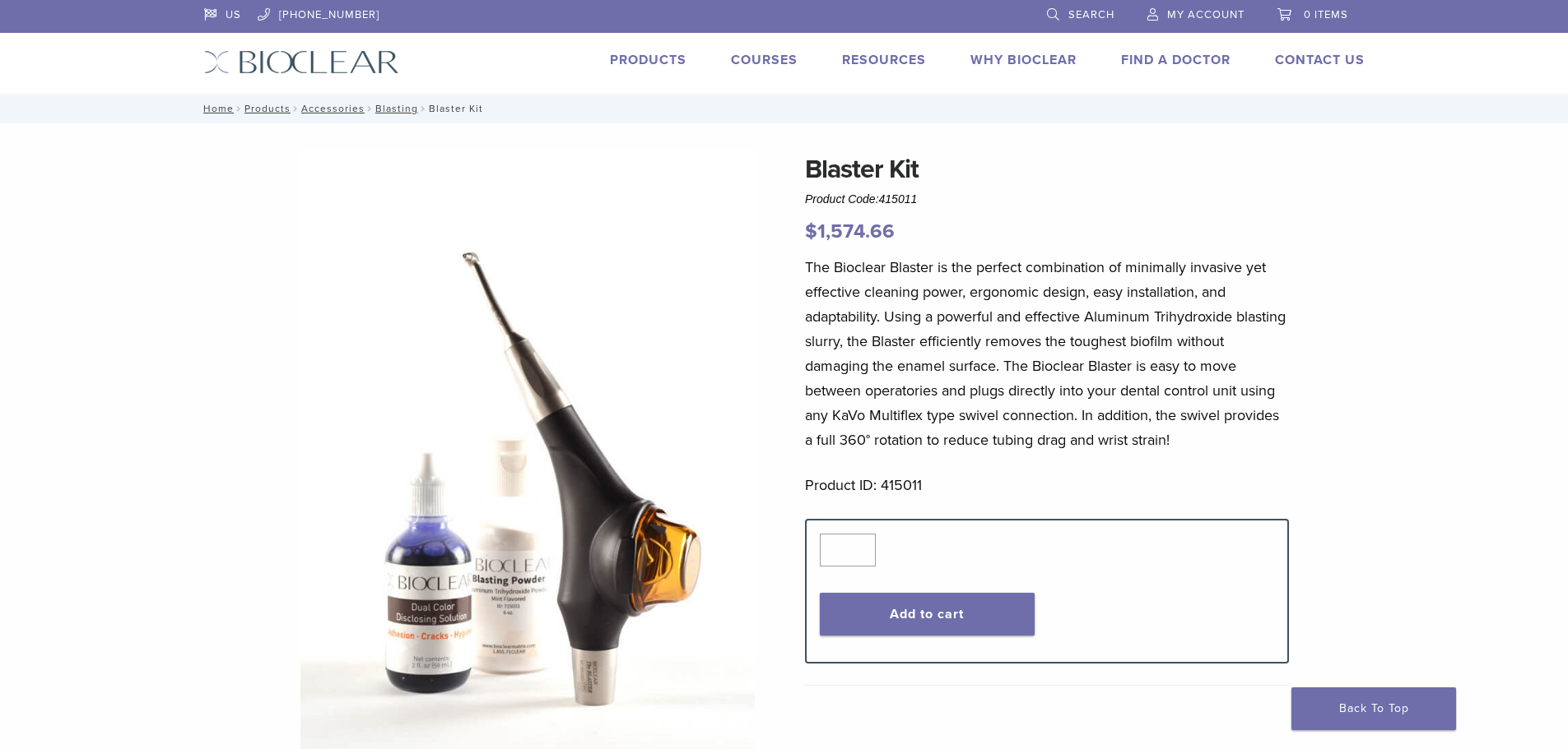
click at [657, 60] on link "Products" at bounding box center [648, 60] width 77 height 16
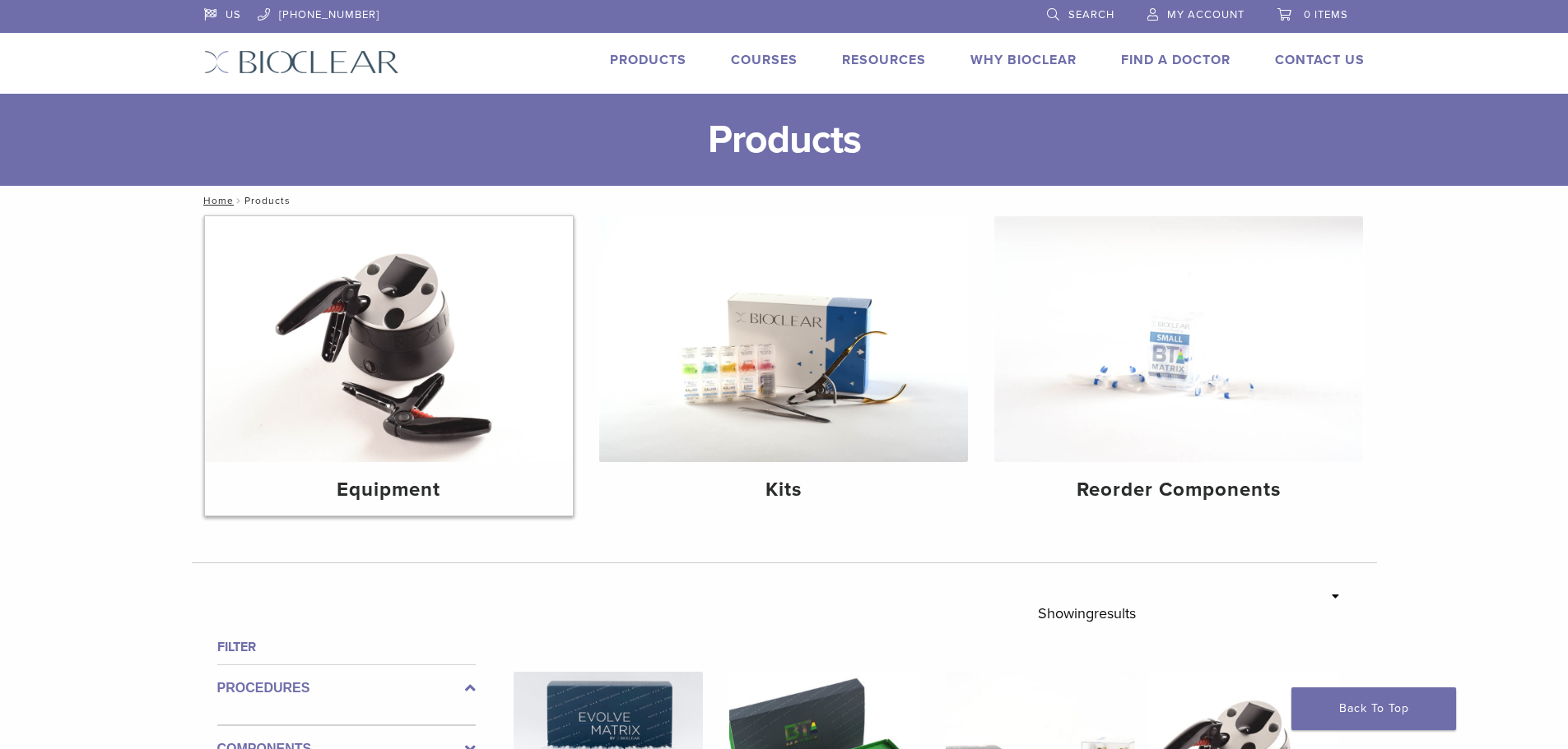
click at [483, 400] on img at bounding box center [389, 339] width 368 height 246
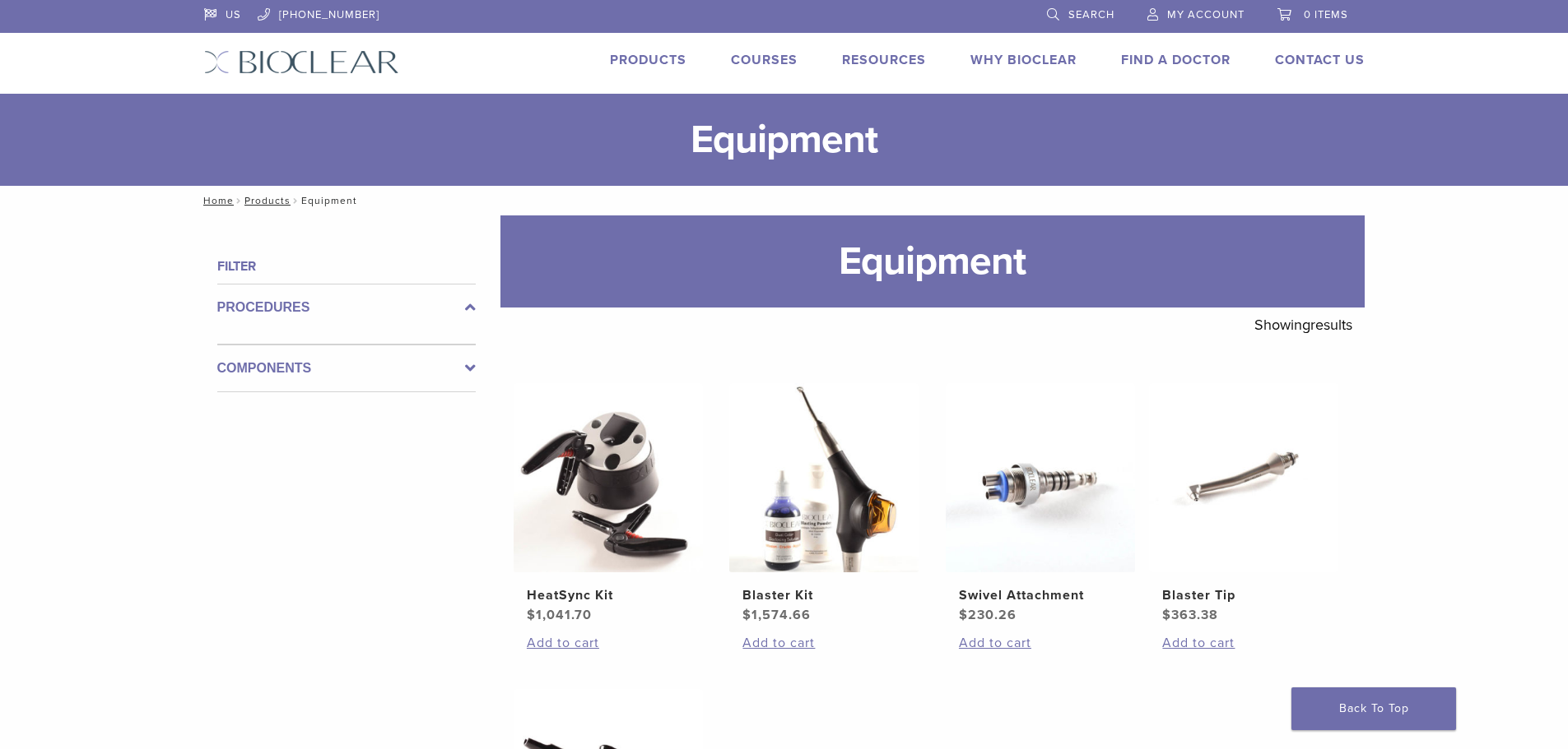
click at [371, 270] on h4 "Filter" at bounding box center [346, 266] width 258 height 20
click at [247, 264] on h4 "Filter" at bounding box center [346, 266] width 258 height 20
drag, startPoint x: 211, startPoint y: 274, endPoint x: 226, endPoint y: 276, distance: 15.1
click at [212, 275] on div "Filter Procedures Components" at bounding box center [339, 665] width 272 height 819
click at [237, 274] on h4 "Filter" at bounding box center [346, 266] width 258 height 20
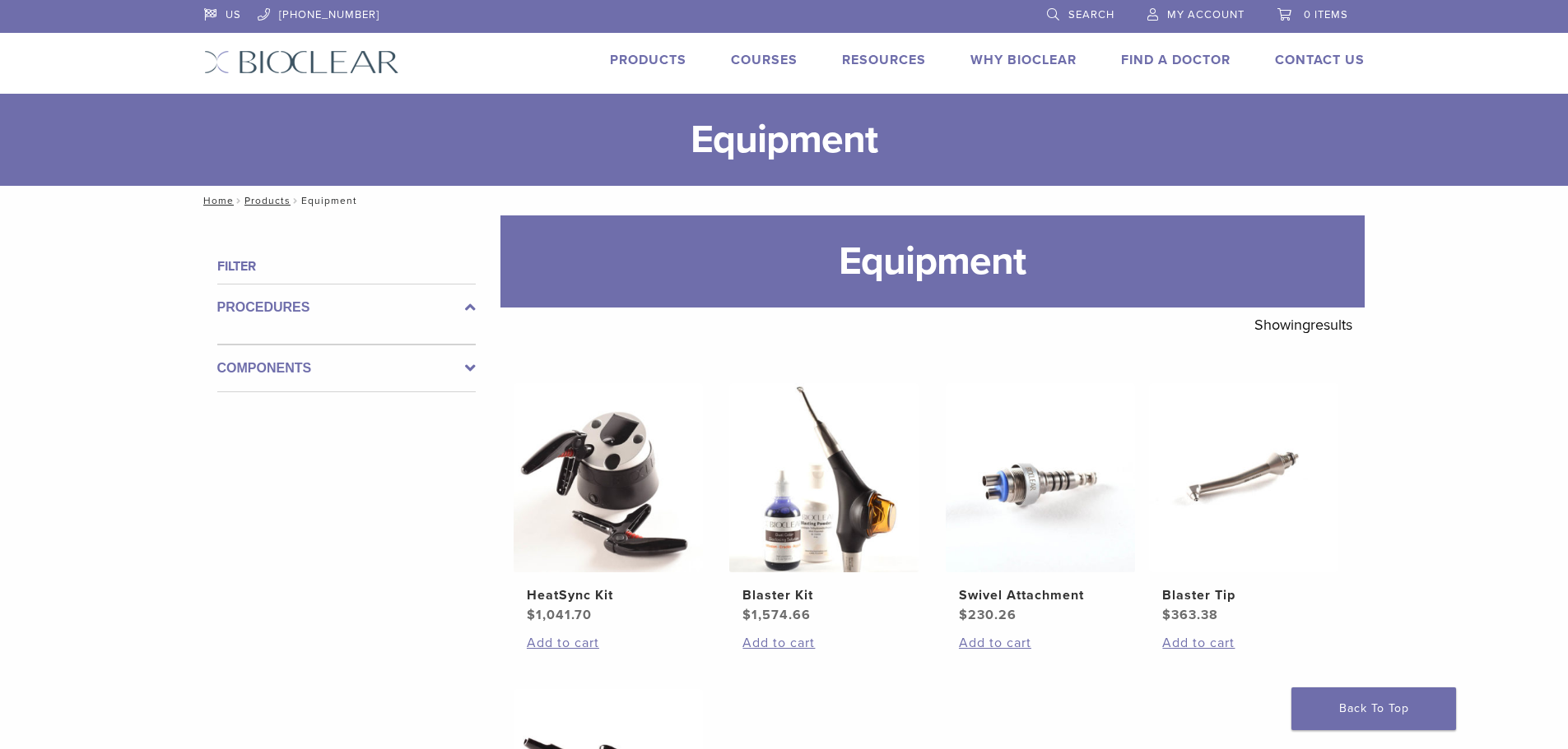
click at [300, 302] on label "Procedures" at bounding box center [346, 307] width 258 height 20
click at [471, 307] on icon at bounding box center [470, 307] width 11 height 20
drag, startPoint x: 471, startPoint y: 306, endPoint x: 414, endPoint y: 302, distance: 57.1
click at [469, 305] on icon at bounding box center [470, 307] width 11 height 20
drag, startPoint x: 286, startPoint y: 350, endPoint x: 336, endPoint y: 354, distance: 50.2
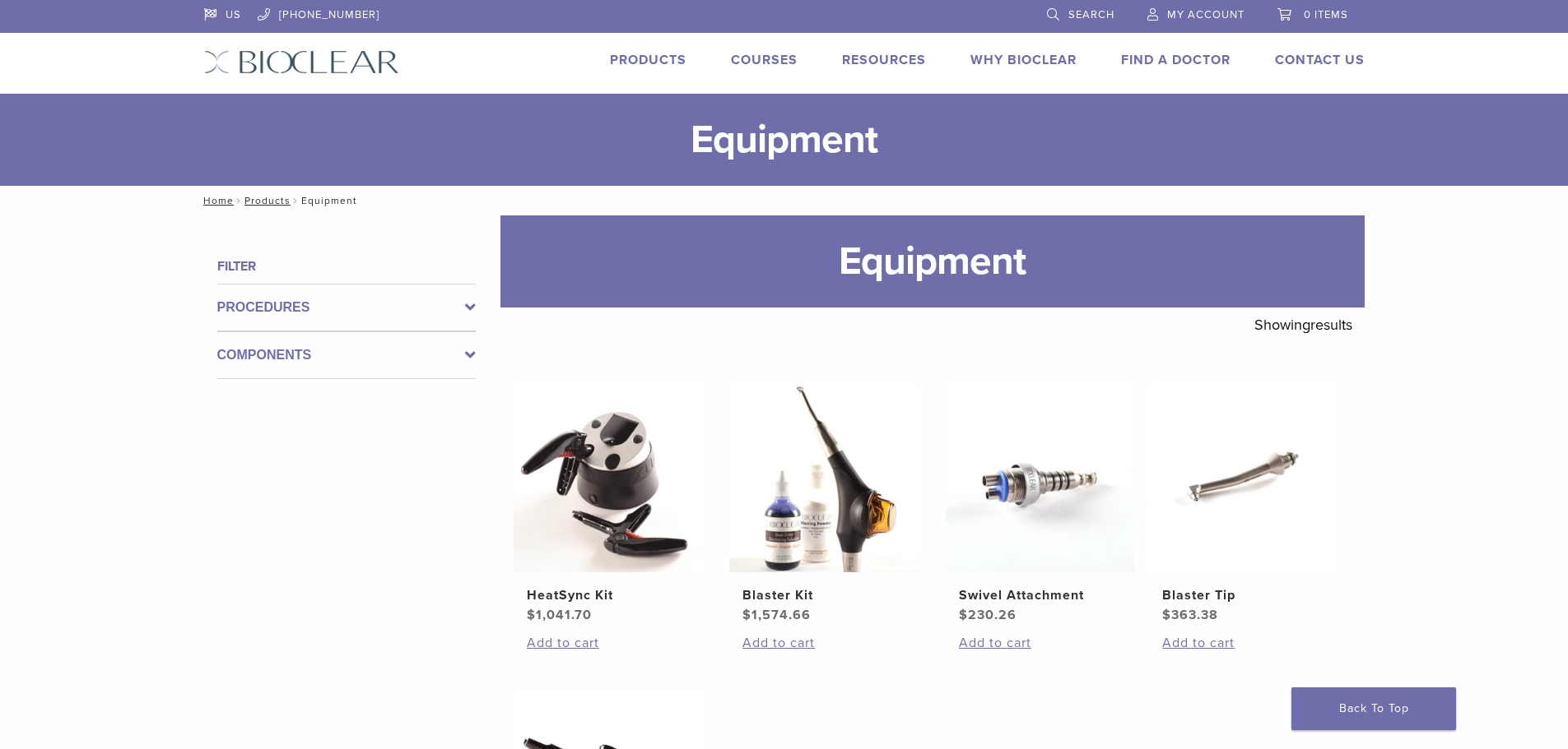
click at [286, 350] on label "Components" at bounding box center [346, 354] width 258 height 20
click at [455, 361] on label "Components" at bounding box center [346, 354] width 258 height 20
click at [665, 58] on link "Products" at bounding box center [648, 60] width 77 height 16
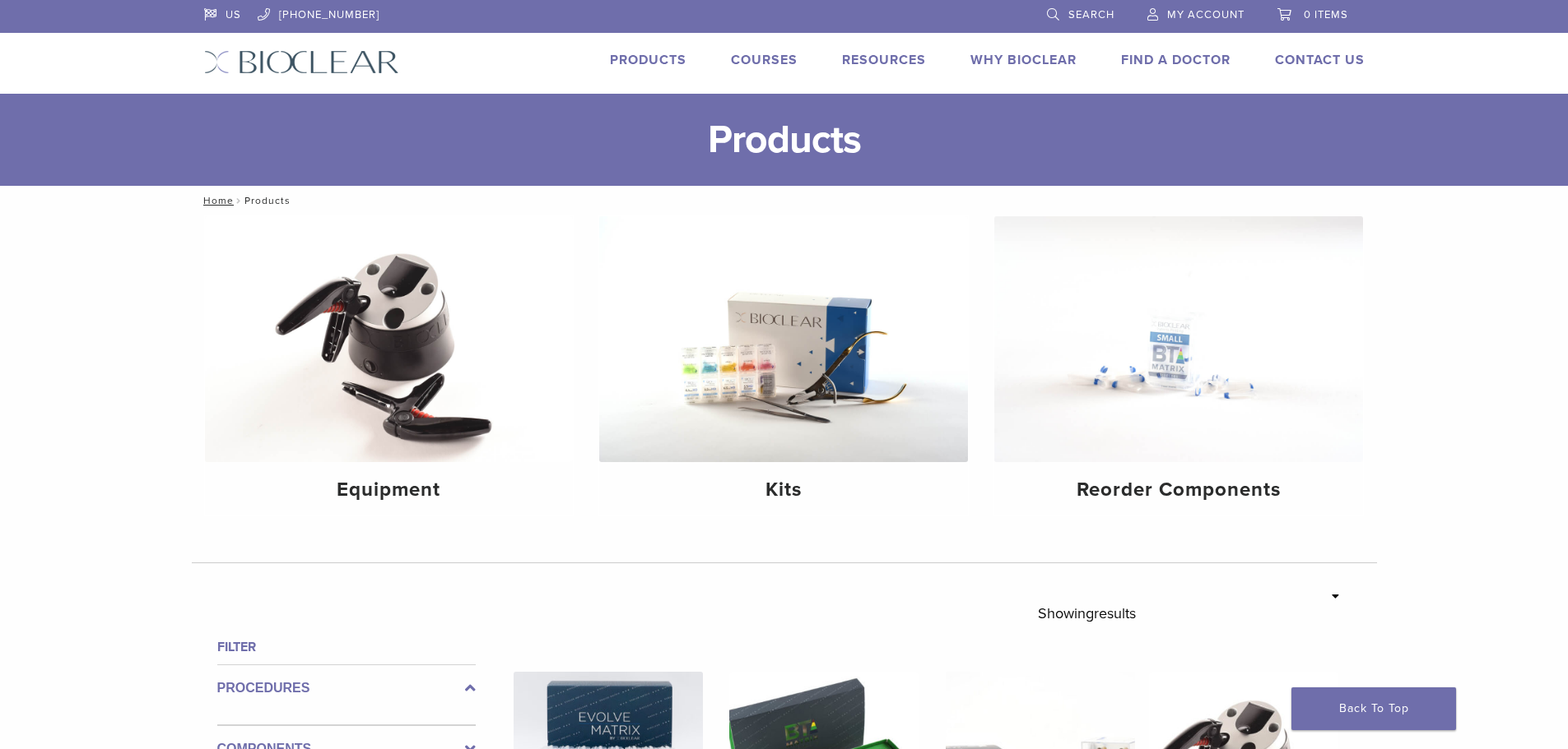
click at [1078, 17] on span "Search" at bounding box center [1091, 14] width 46 height 13
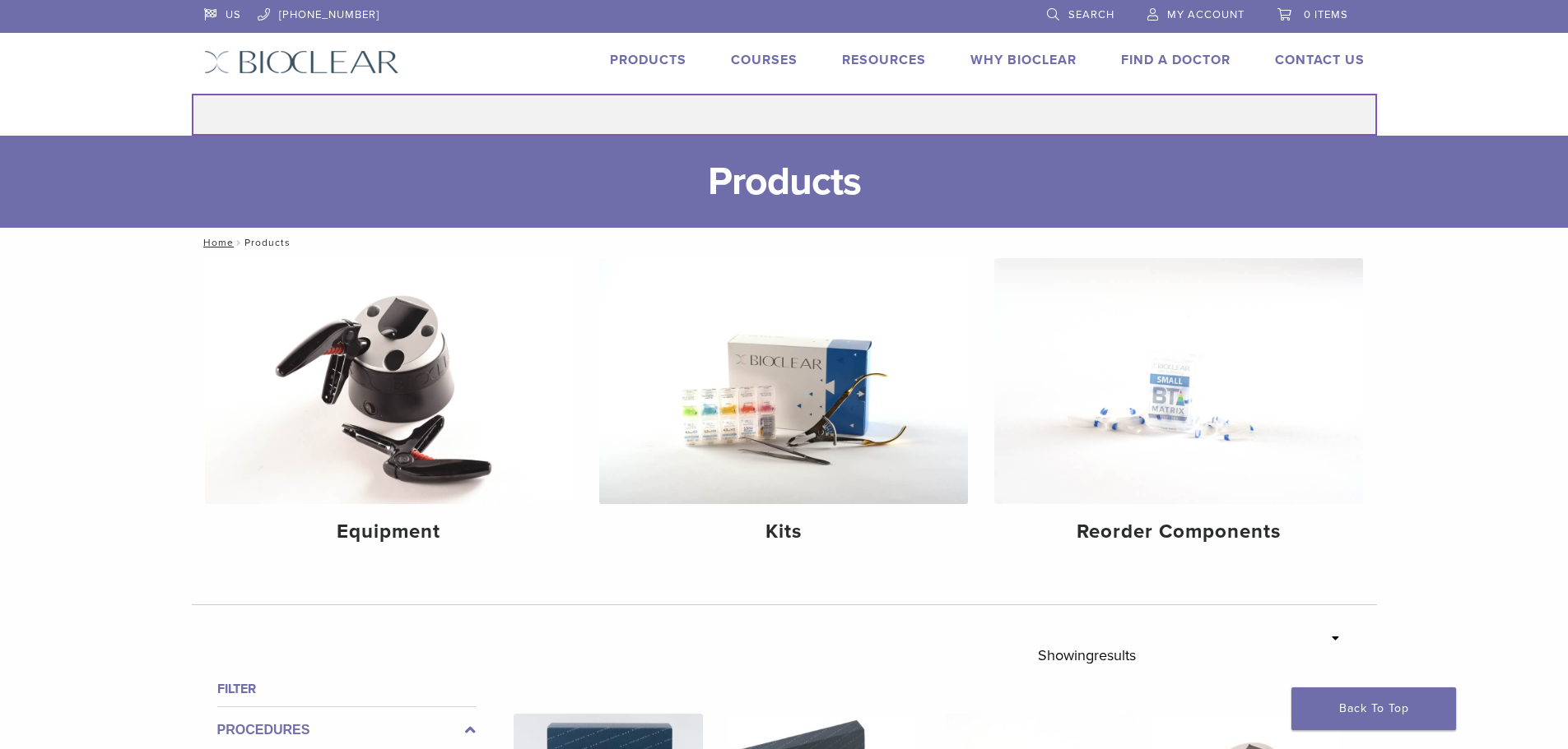
click at [787, 134] on input "Search for:" at bounding box center [784, 114] width 1185 height 42
type input "**********"
click at [191, 93] on button "Search" at bounding box center [191, 93] width 1 height 1
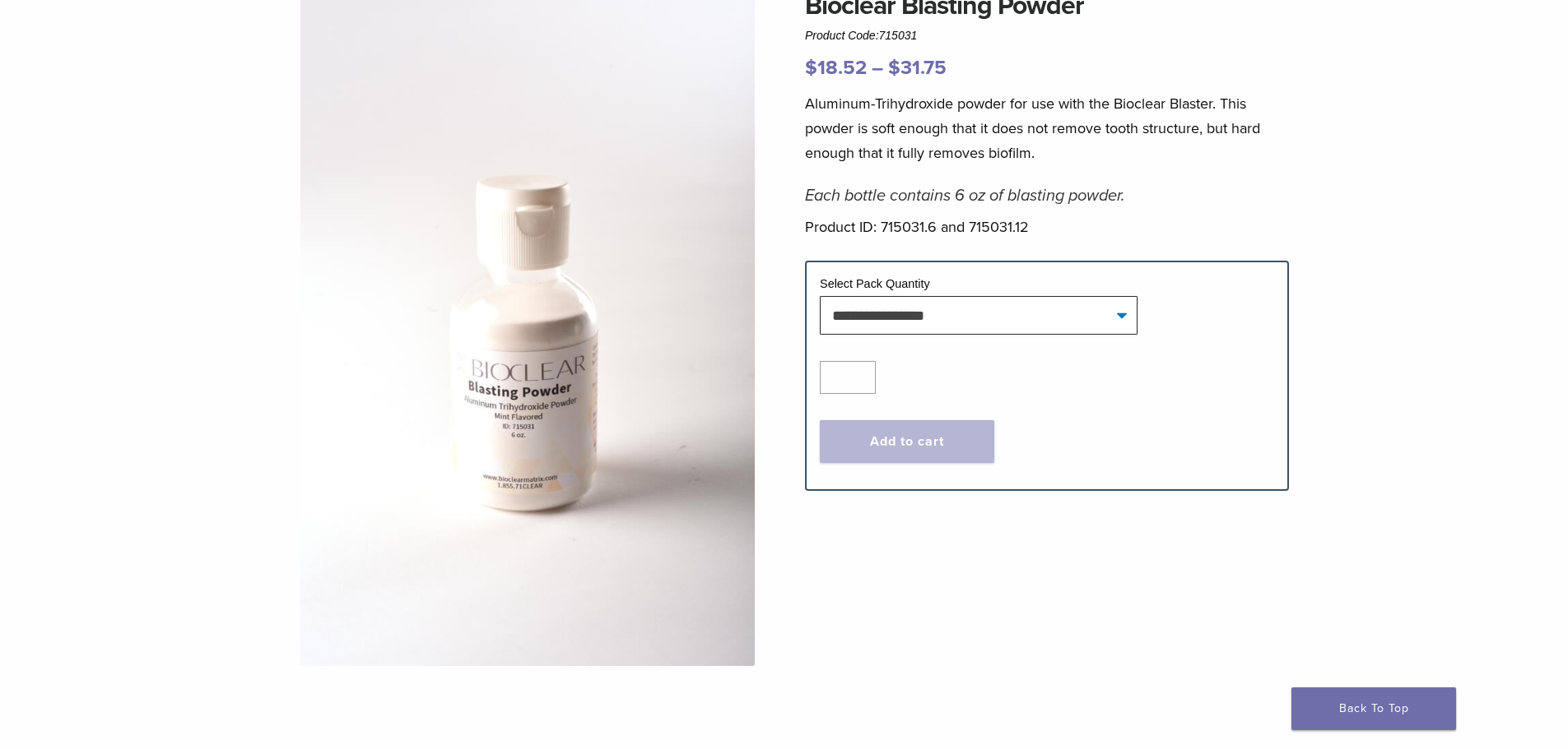
scroll to position [164, 0]
click at [965, 321] on select "**********" at bounding box center [979, 314] width 318 height 37
click at [820, 296] on select "**********" at bounding box center [979, 314] width 318 height 37
select select "******"
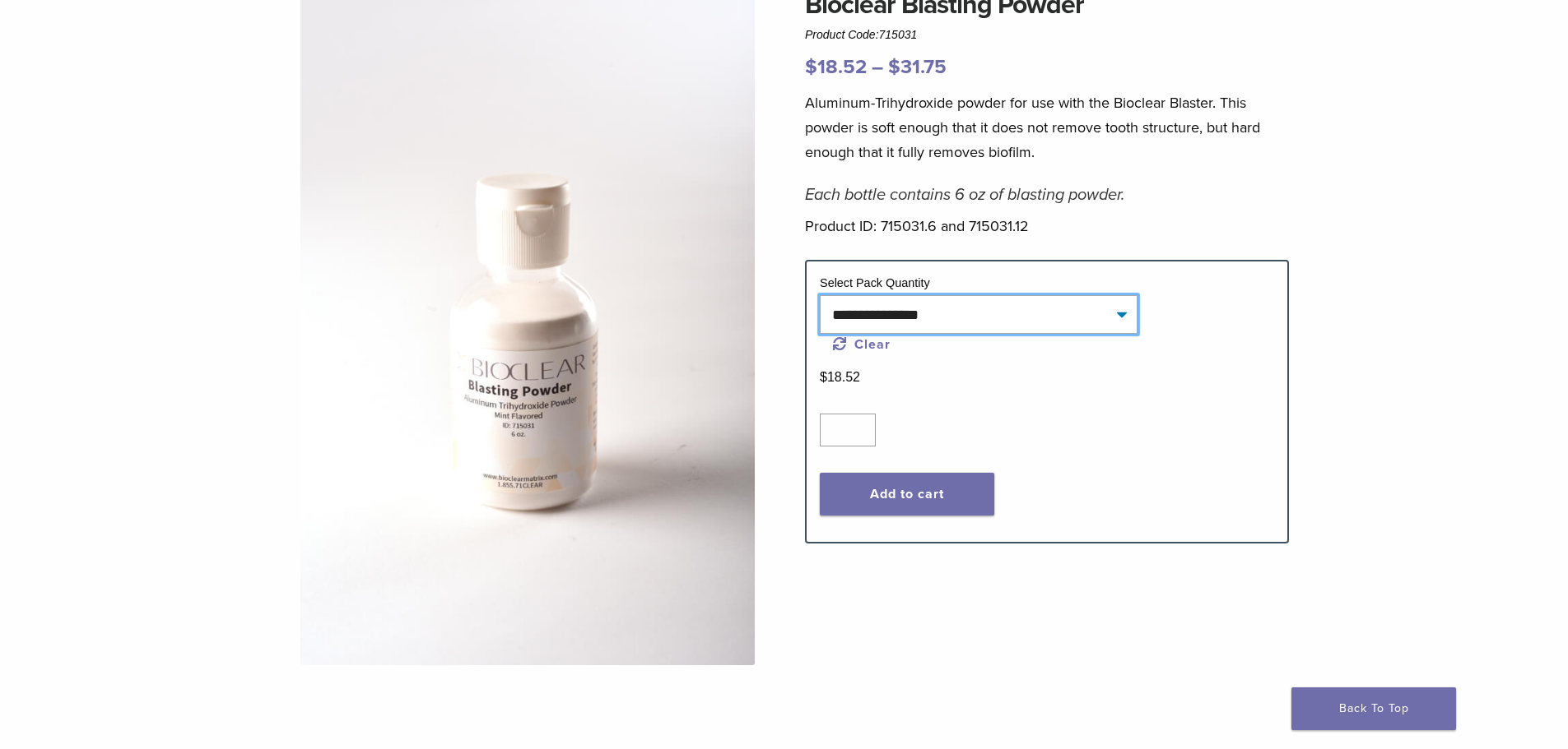
click at [965, 308] on select "**********" at bounding box center [979, 314] width 318 height 37
click at [820, 296] on select "**********" at bounding box center [979, 314] width 318 height 37
click at [939, 493] on button "Add to cart" at bounding box center [907, 494] width 175 height 43
